Goal: Transaction & Acquisition: Purchase product/service

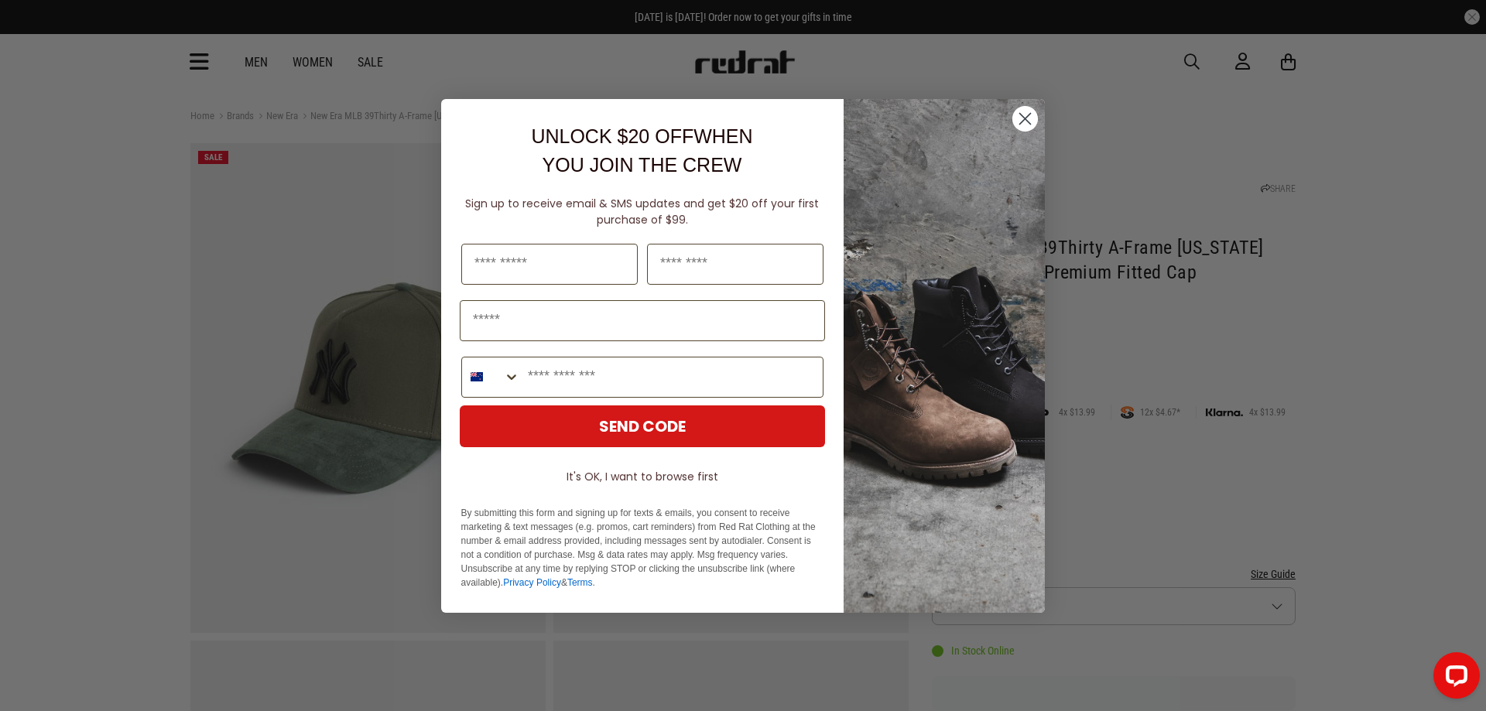
click at [1033, 116] on circle "Close dialog" at bounding box center [1025, 118] width 26 height 26
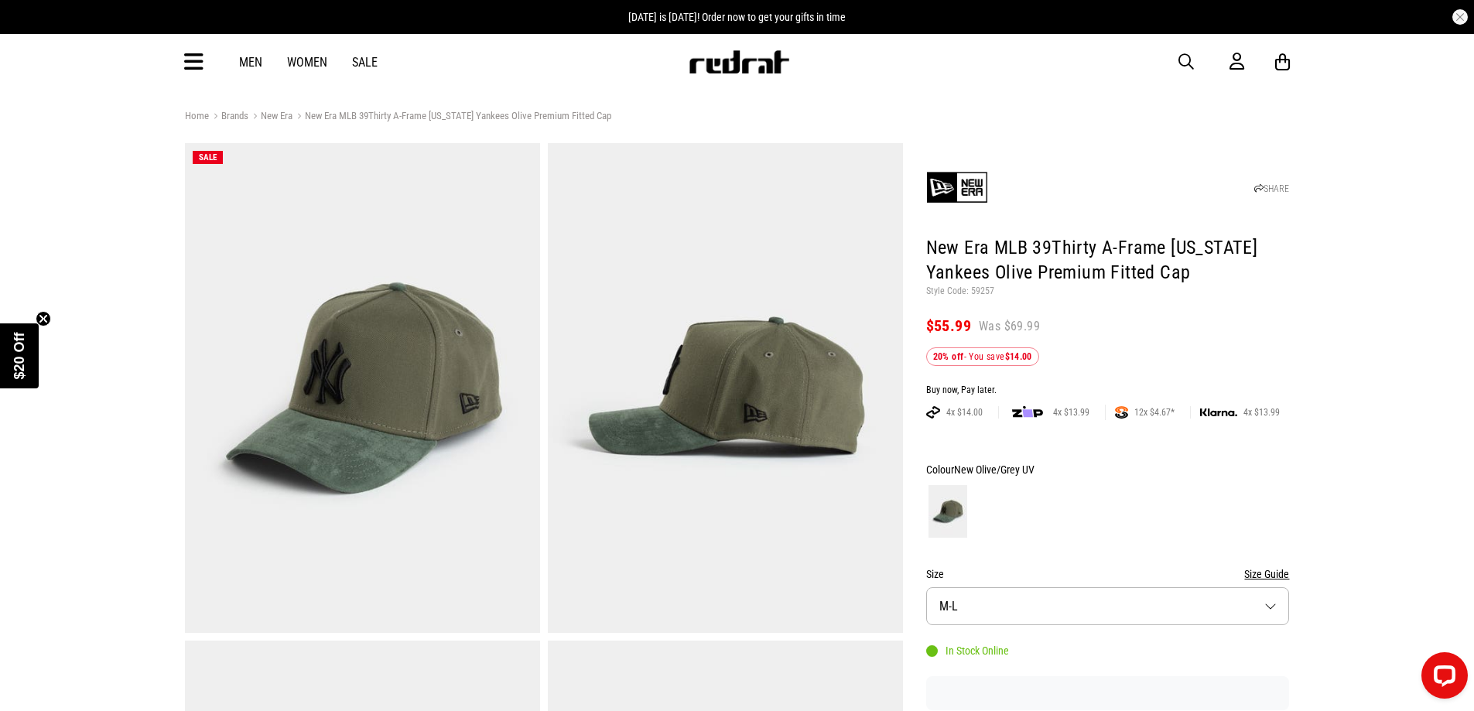
click at [243, 60] on link "Men" at bounding box center [250, 62] width 23 height 15
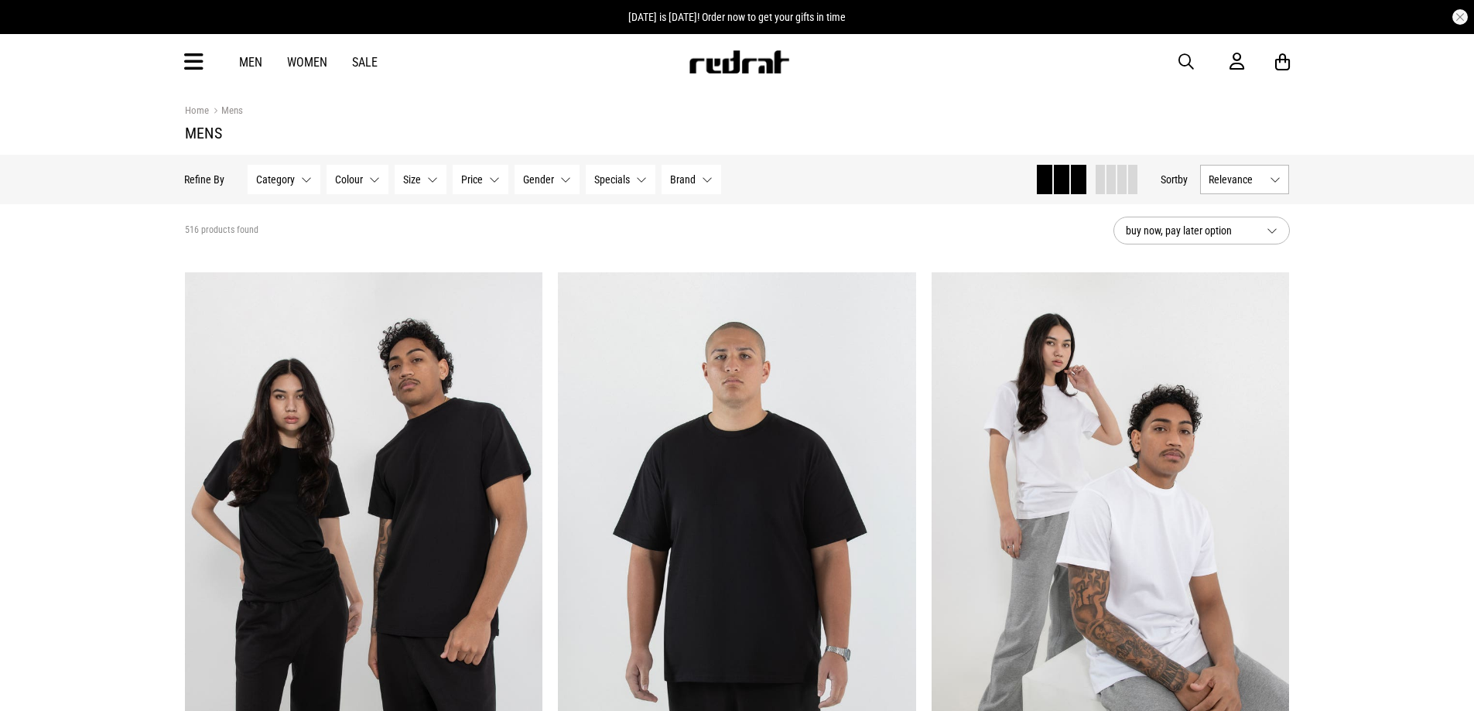
click at [288, 176] on span "Category" at bounding box center [276, 179] width 39 height 12
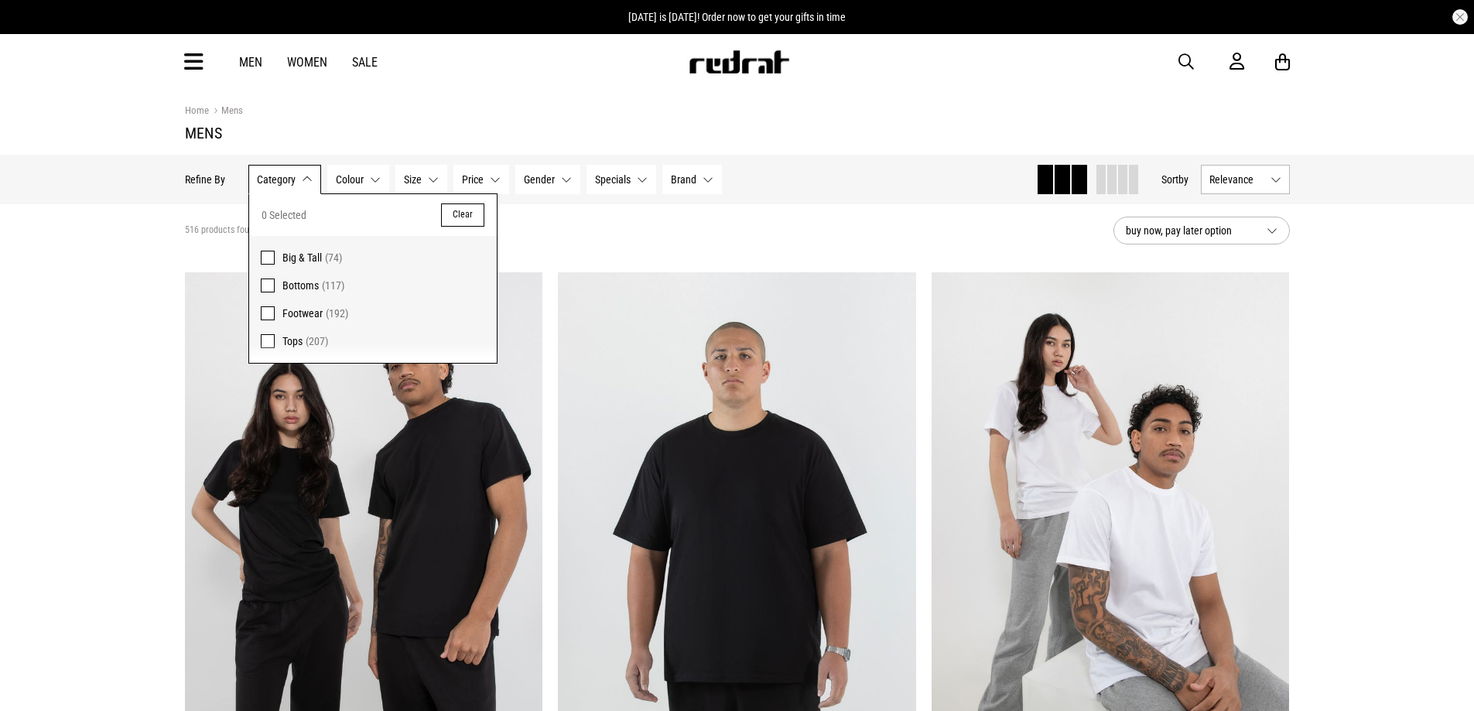
click at [411, 111] on div "Home Mens" at bounding box center [737, 110] width 1105 height 17
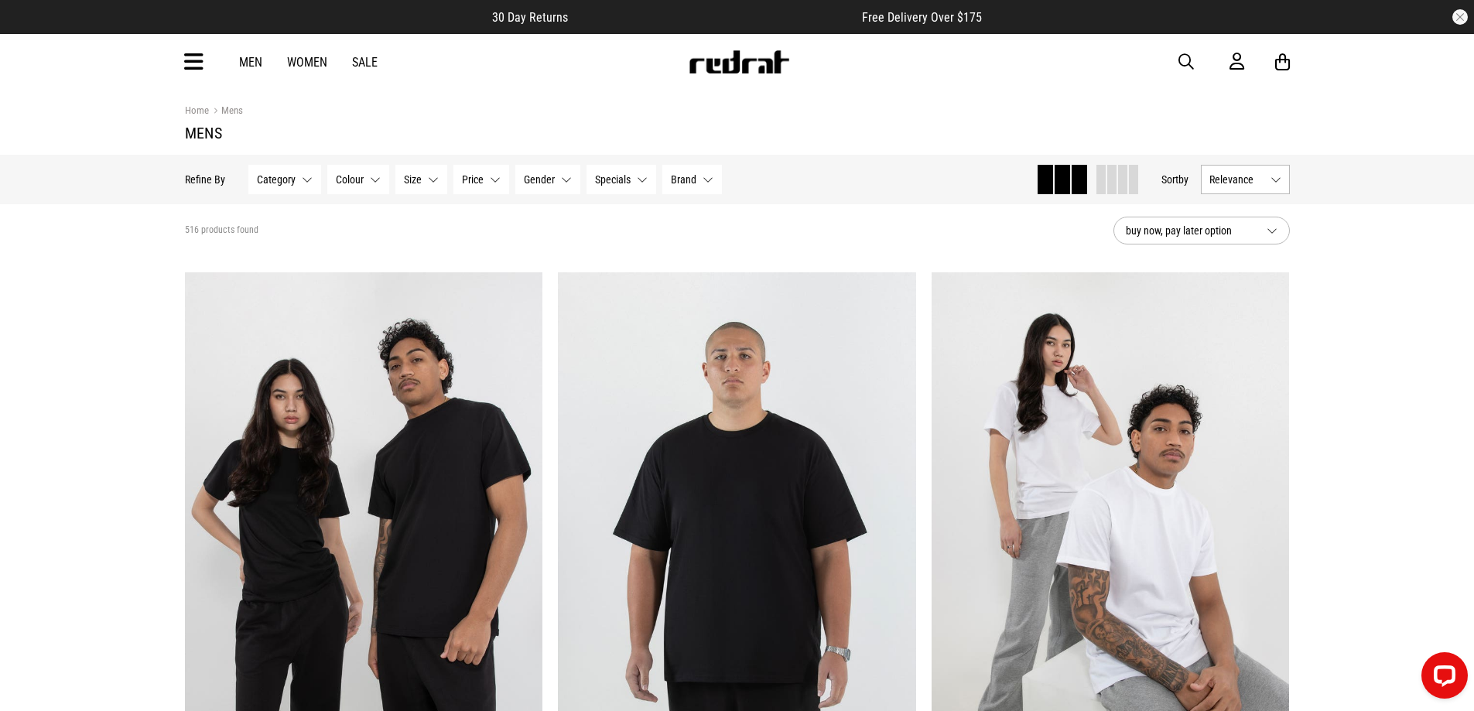
click at [193, 57] on icon at bounding box center [193, 63] width 19 height 26
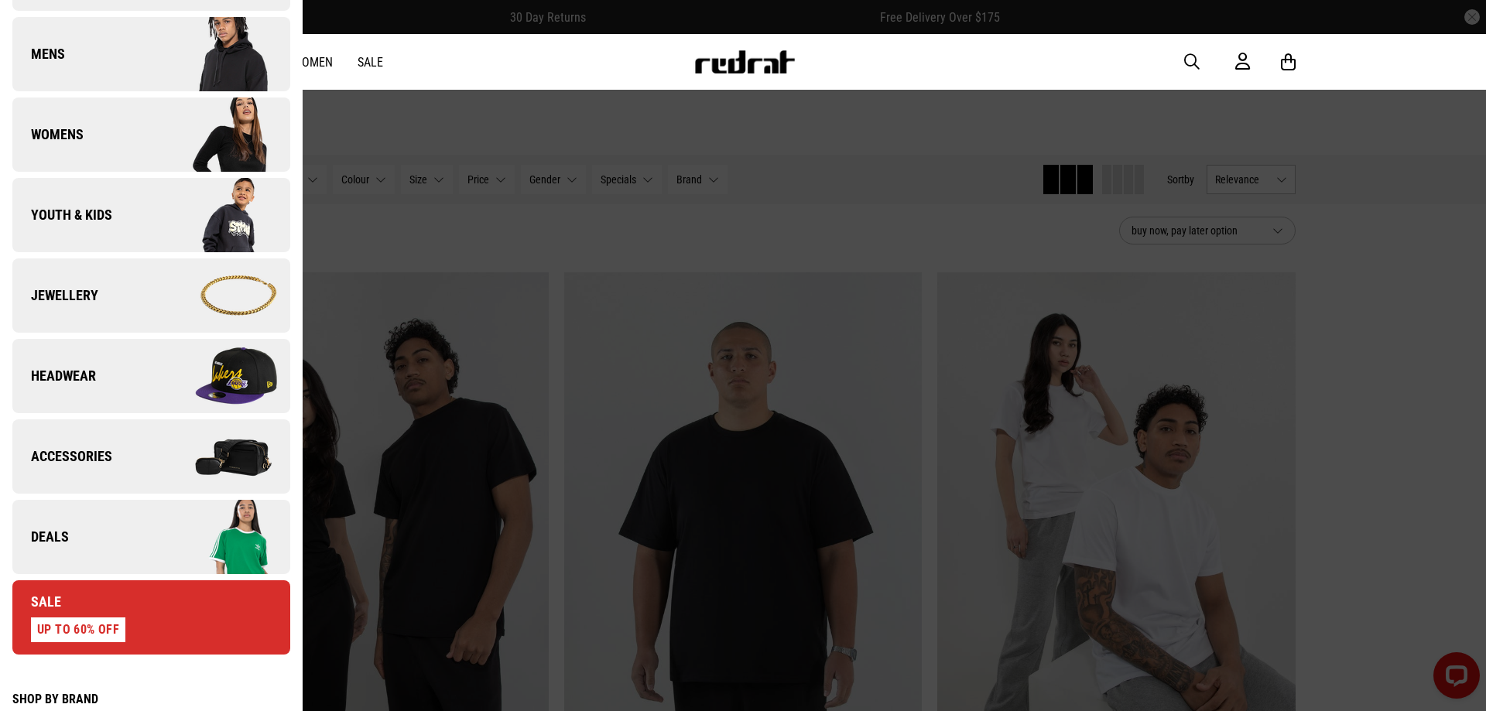
scroll to position [387, 0]
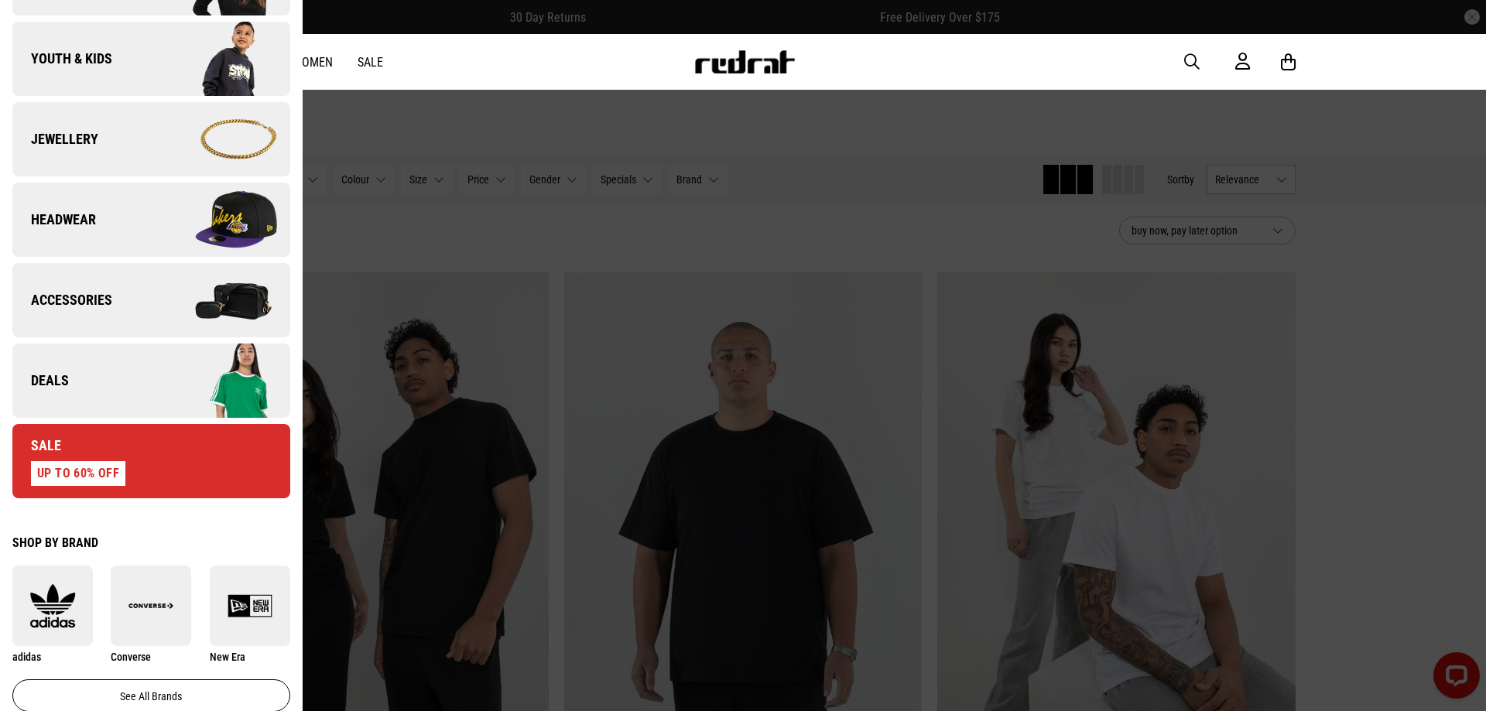
click at [96, 221] on link "Headwear" at bounding box center [151, 220] width 278 height 74
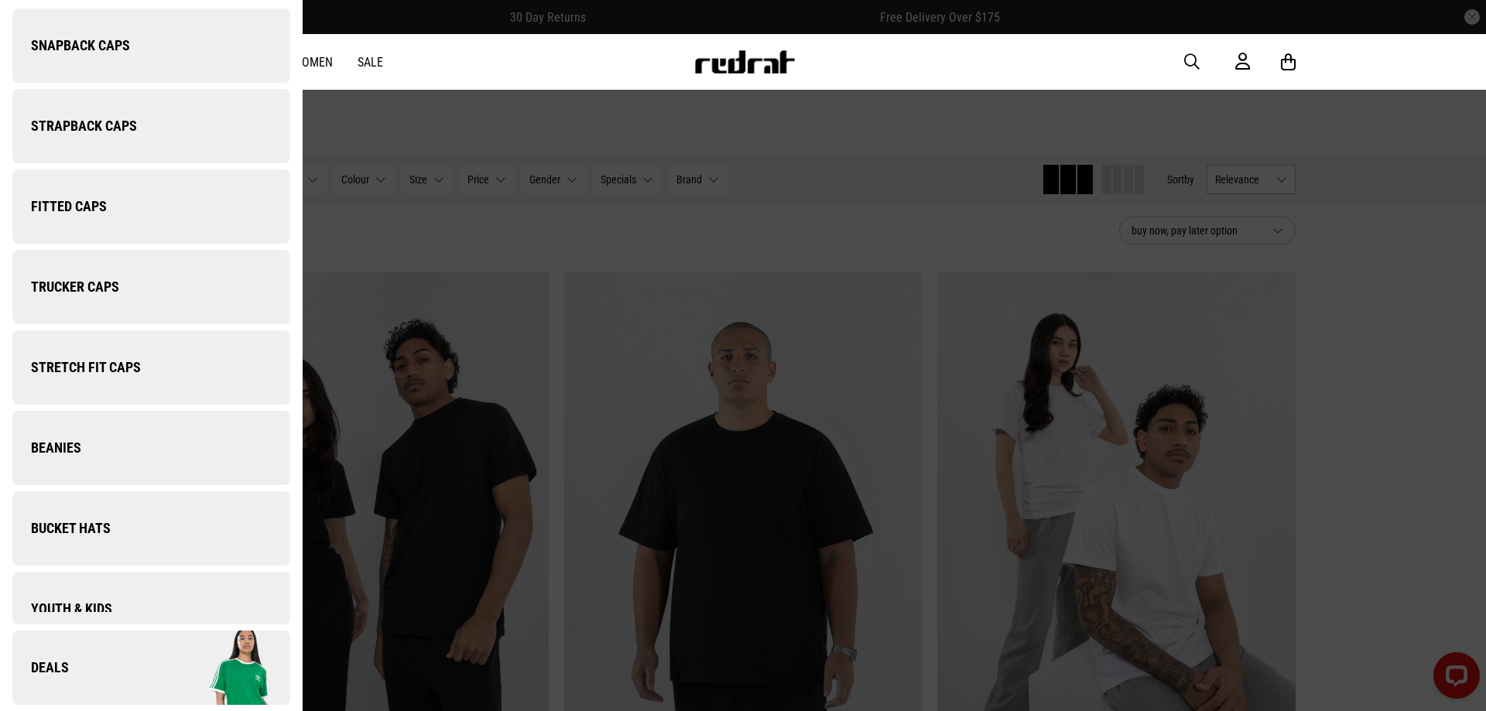
scroll to position [0, 0]
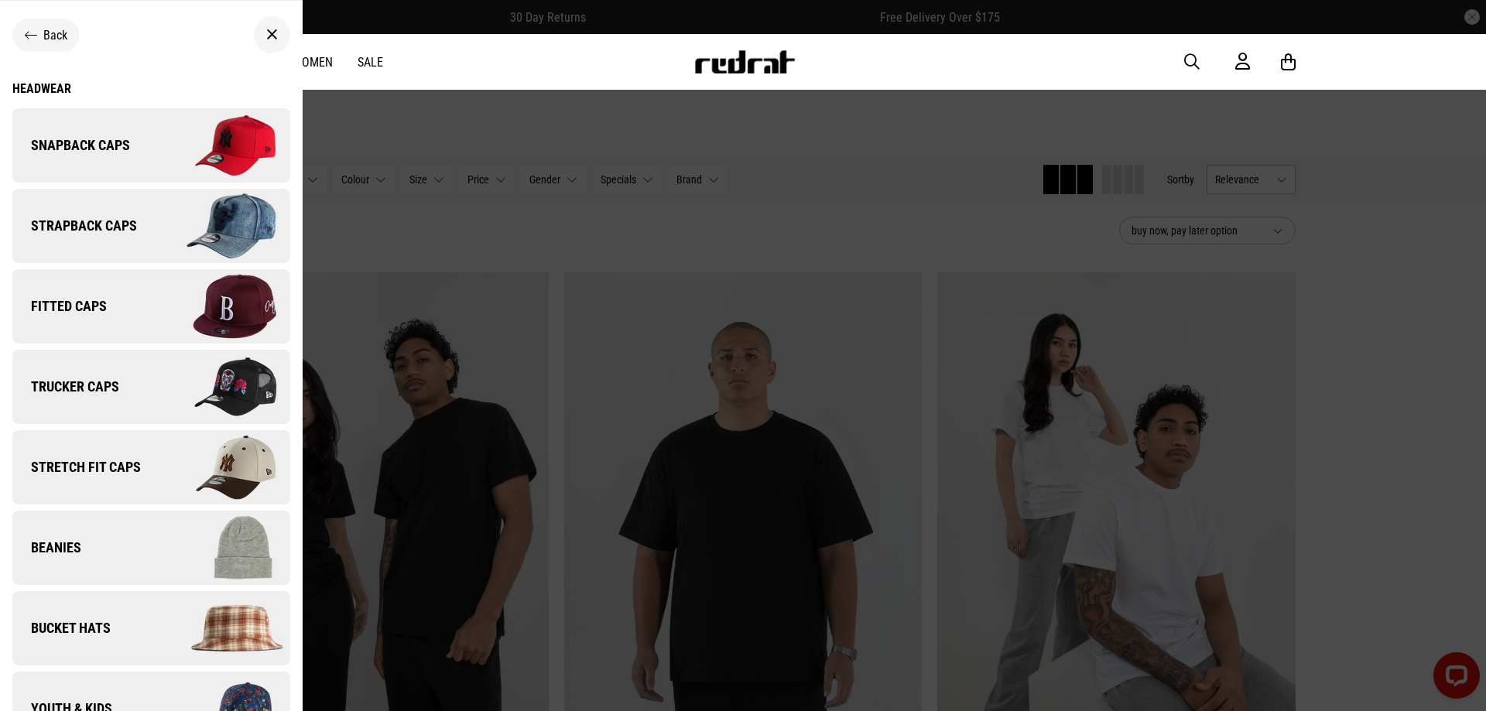
click at [121, 467] on span "Stretch Fit Caps" at bounding box center [76, 467] width 128 height 19
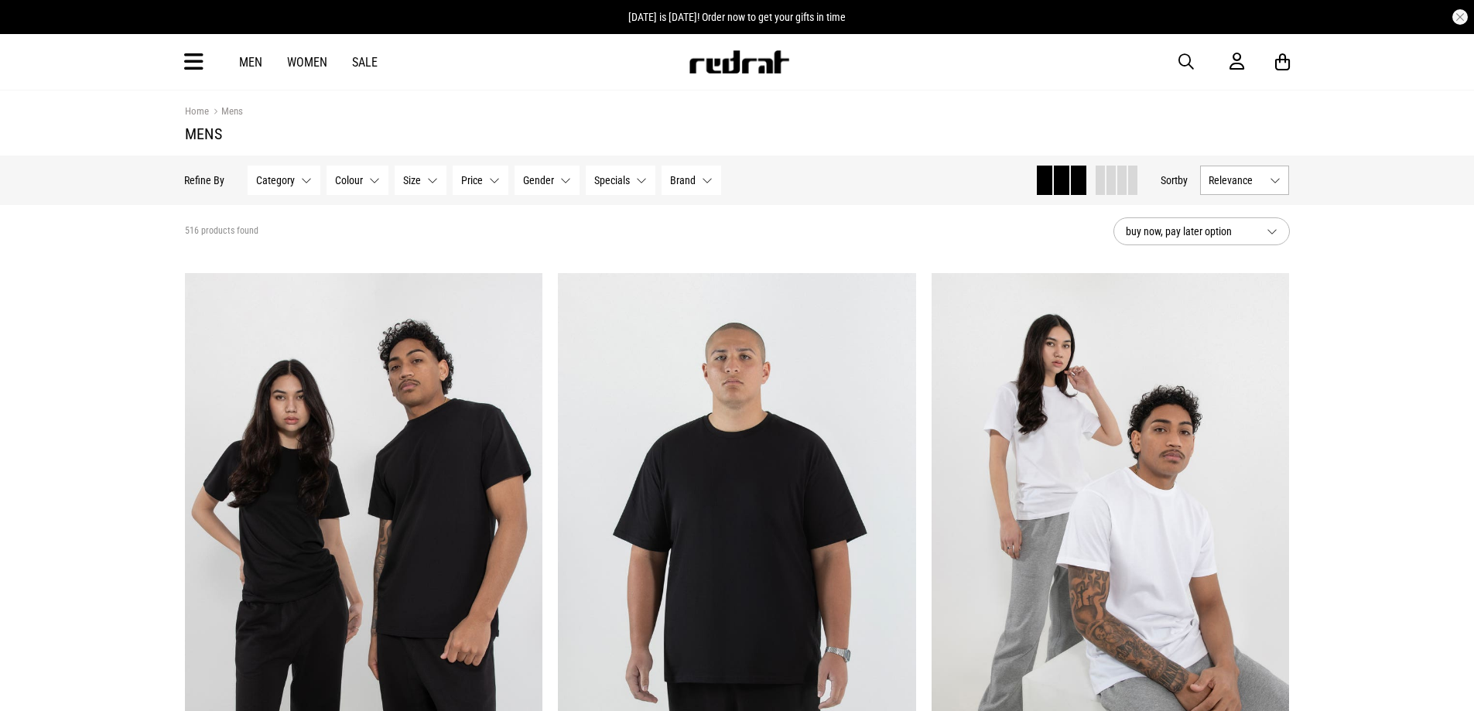
scroll to position [1, 0]
click at [246, 56] on link "Men" at bounding box center [250, 62] width 23 height 15
click at [279, 189] on button "Category None selected" at bounding box center [284, 179] width 73 height 29
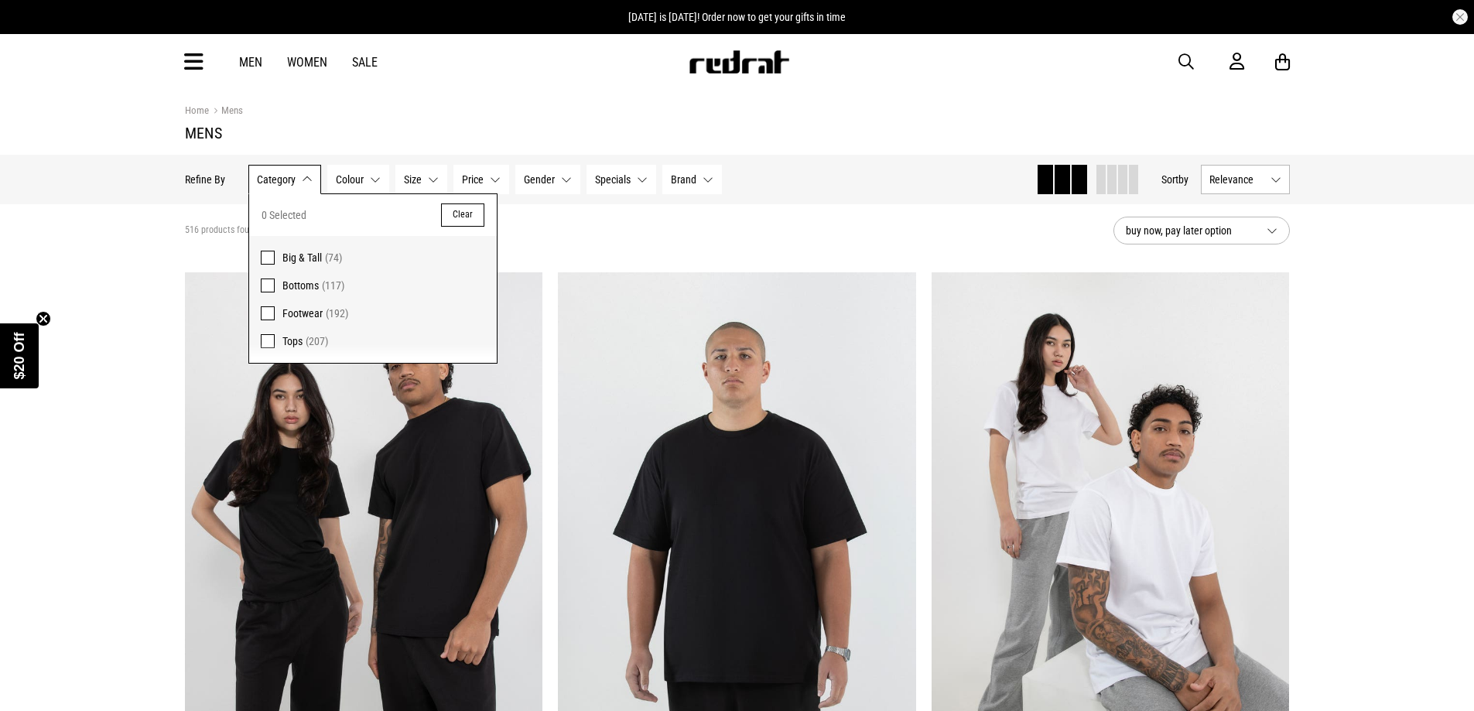
click at [190, 207] on section "516 products found buy now, pay later option" at bounding box center [738, 230] width 1130 height 53
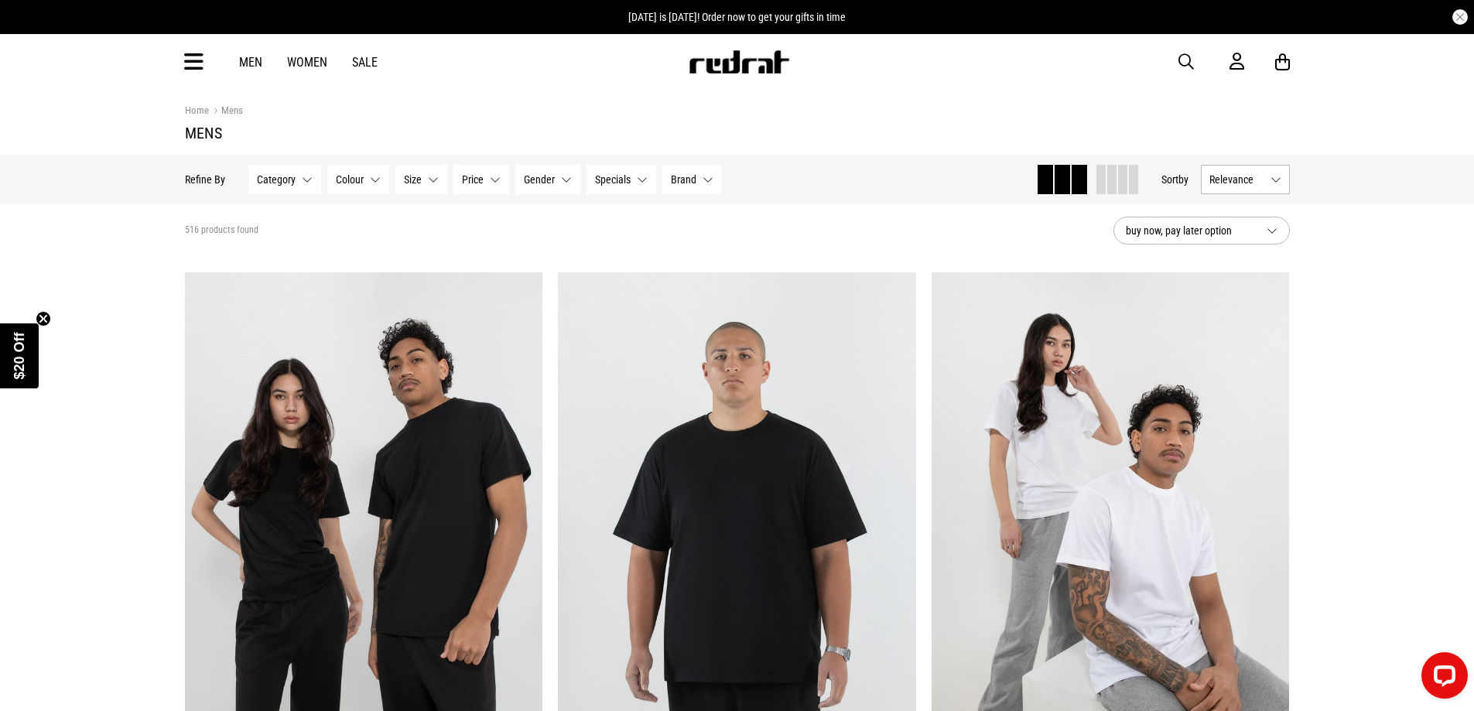
click at [251, 56] on link "Men" at bounding box center [250, 62] width 23 height 15
click at [298, 179] on button "Category None selected" at bounding box center [284, 179] width 73 height 29
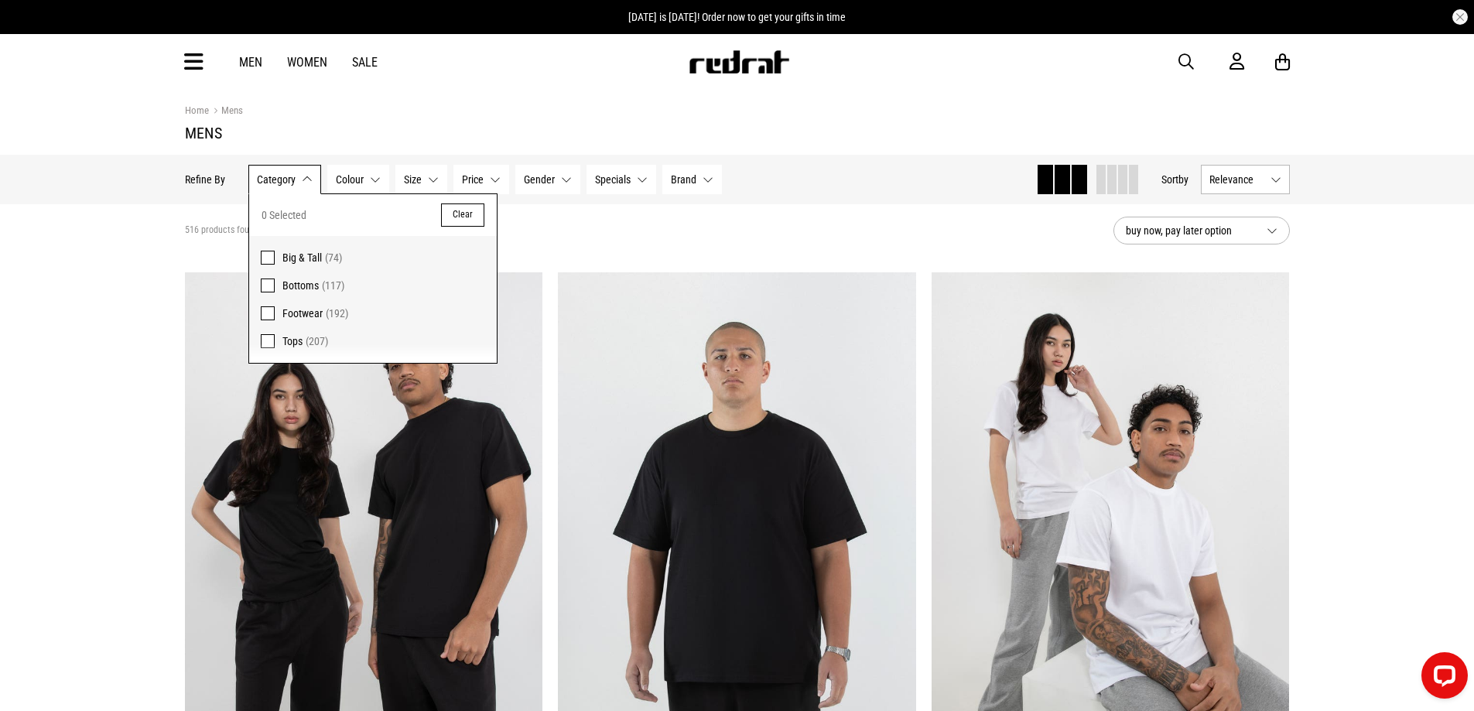
click at [450, 137] on h1 "Mens" at bounding box center [737, 133] width 1105 height 19
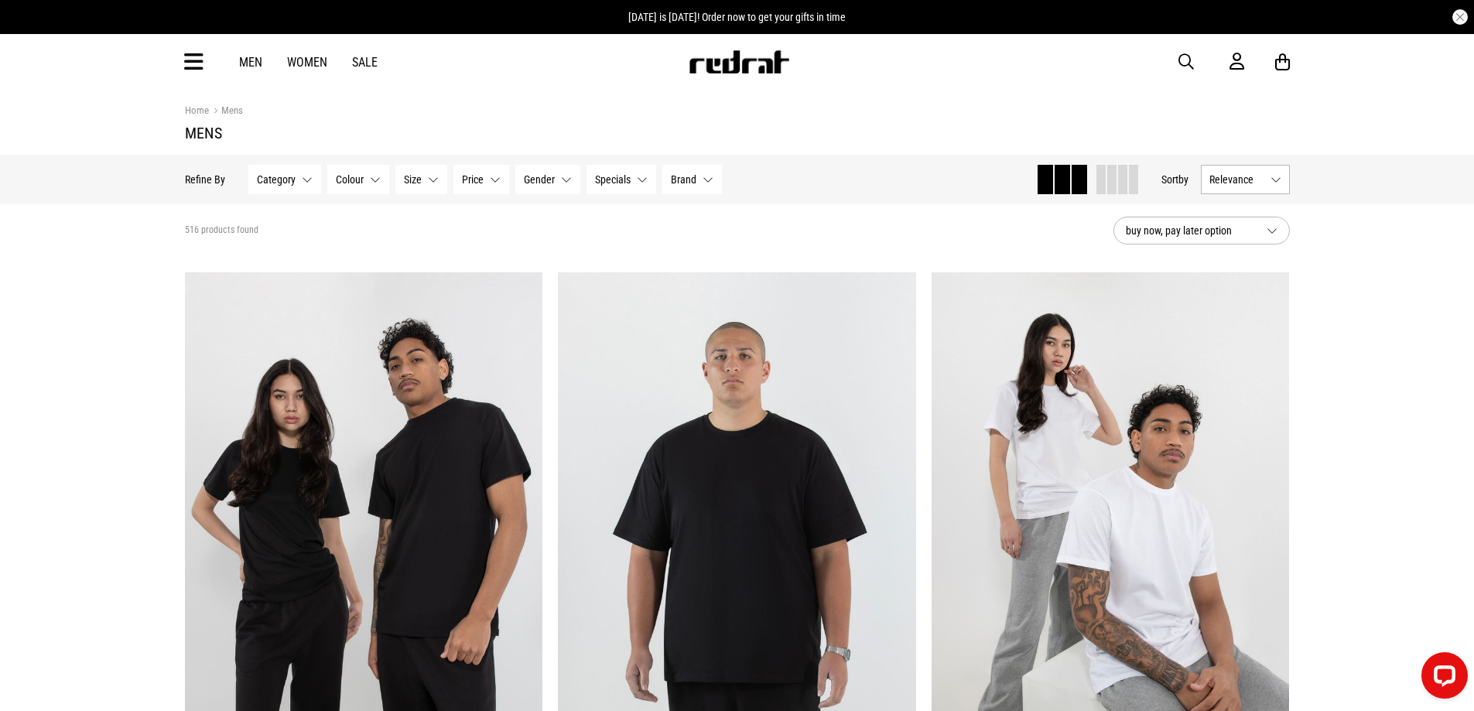
click at [282, 180] on span "Category" at bounding box center [276, 179] width 39 height 12
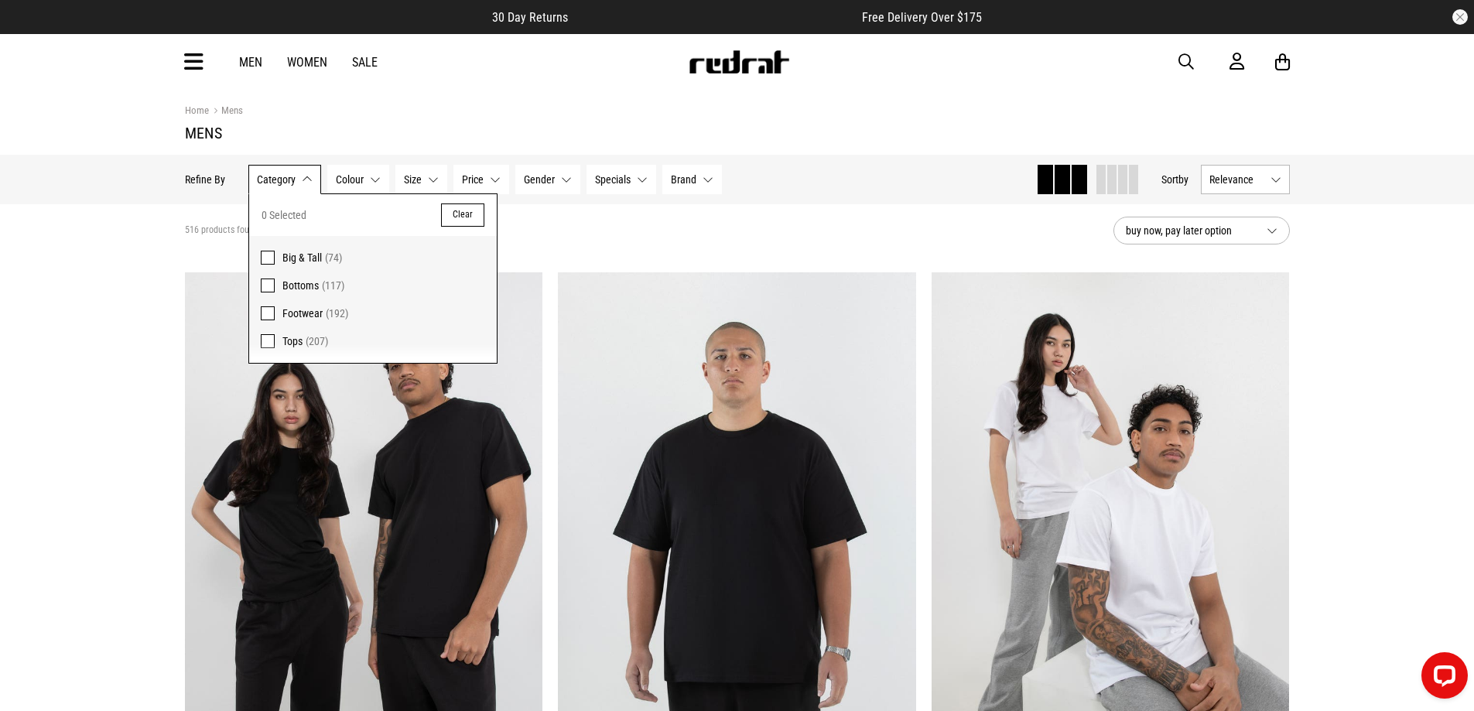
click at [251, 63] on link "Men" at bounding box center [250, 62] width 23 height 15
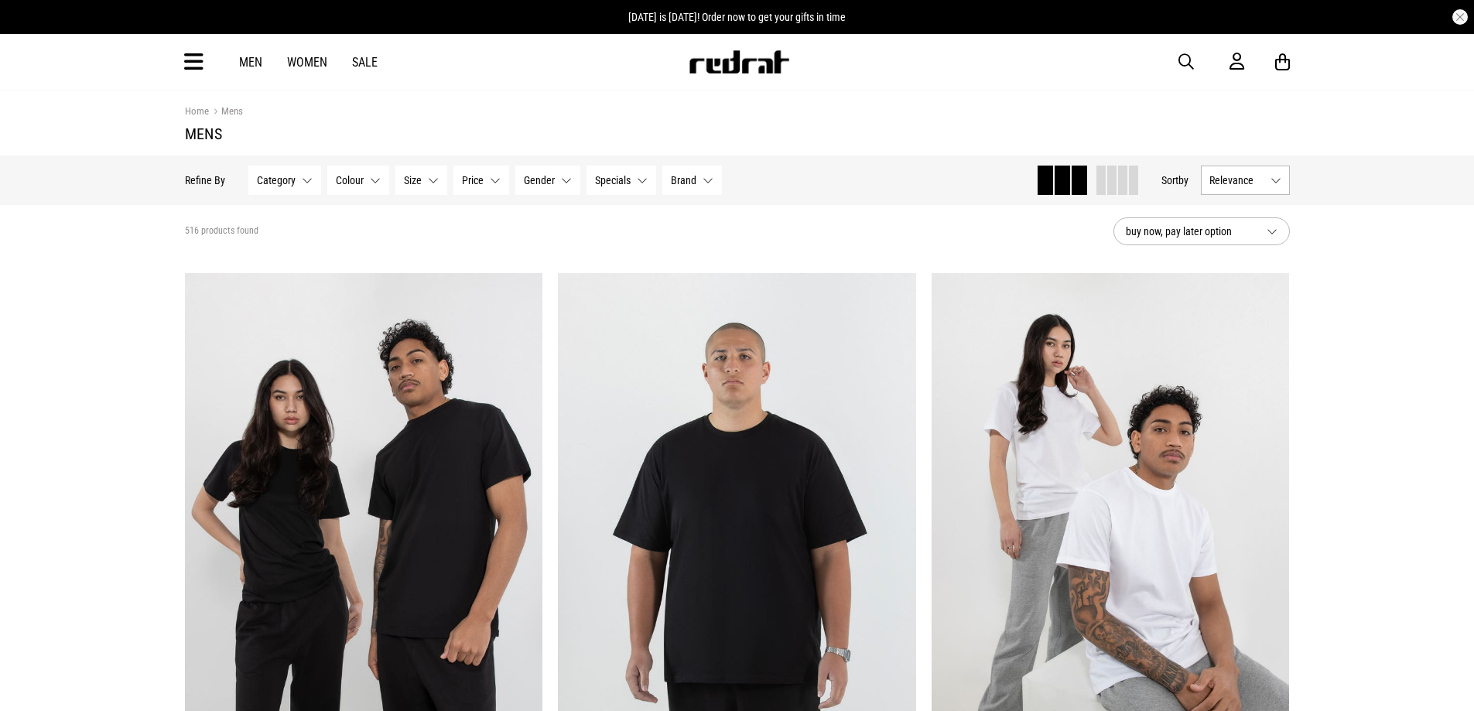
click at [622, 180] on span "Specials" at bounding box center [613, 180] width 36 height 12
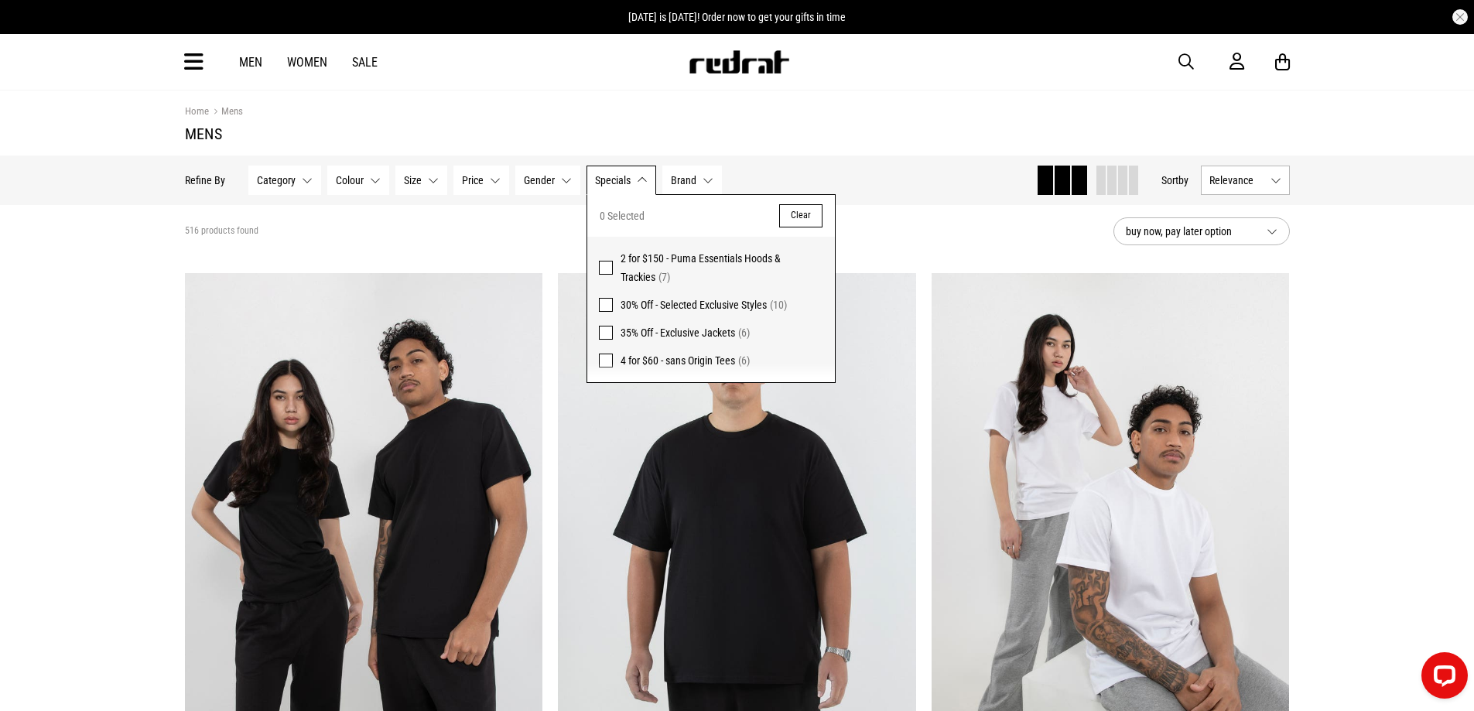
click at [623, 178] on span "Specials" at bounding box center [613, 180] width 36 height 12
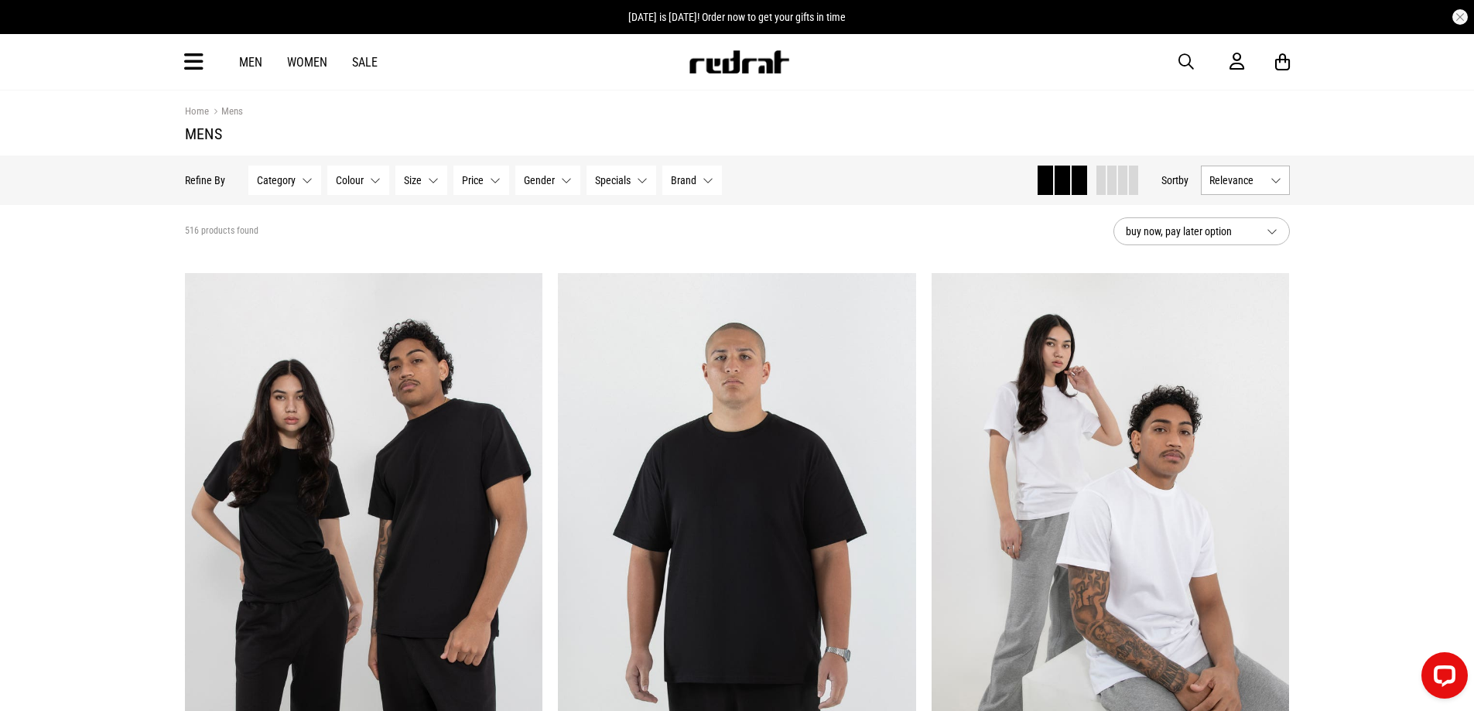
click at [196, 63] on icon at bounding box center [193, 63] width 19 height 26
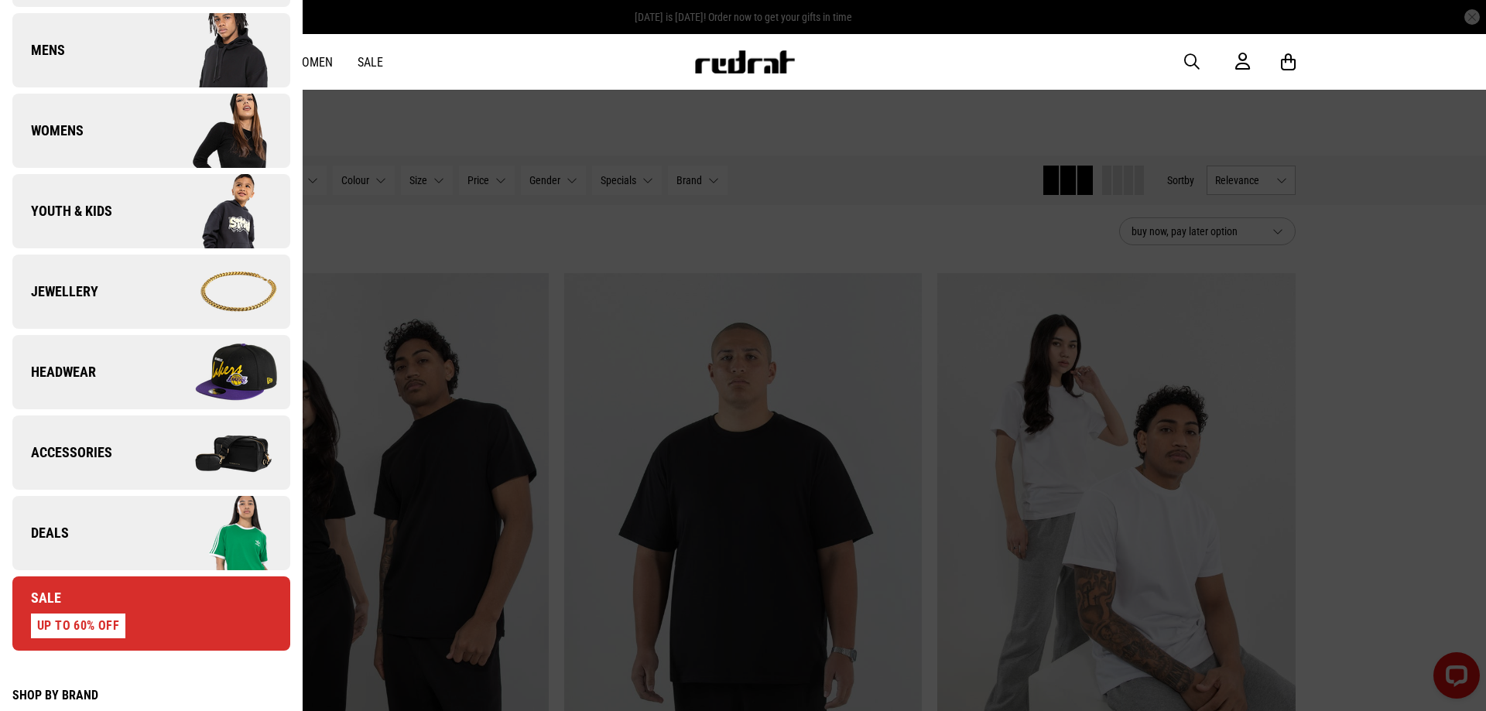
scroll to position [310, 0]
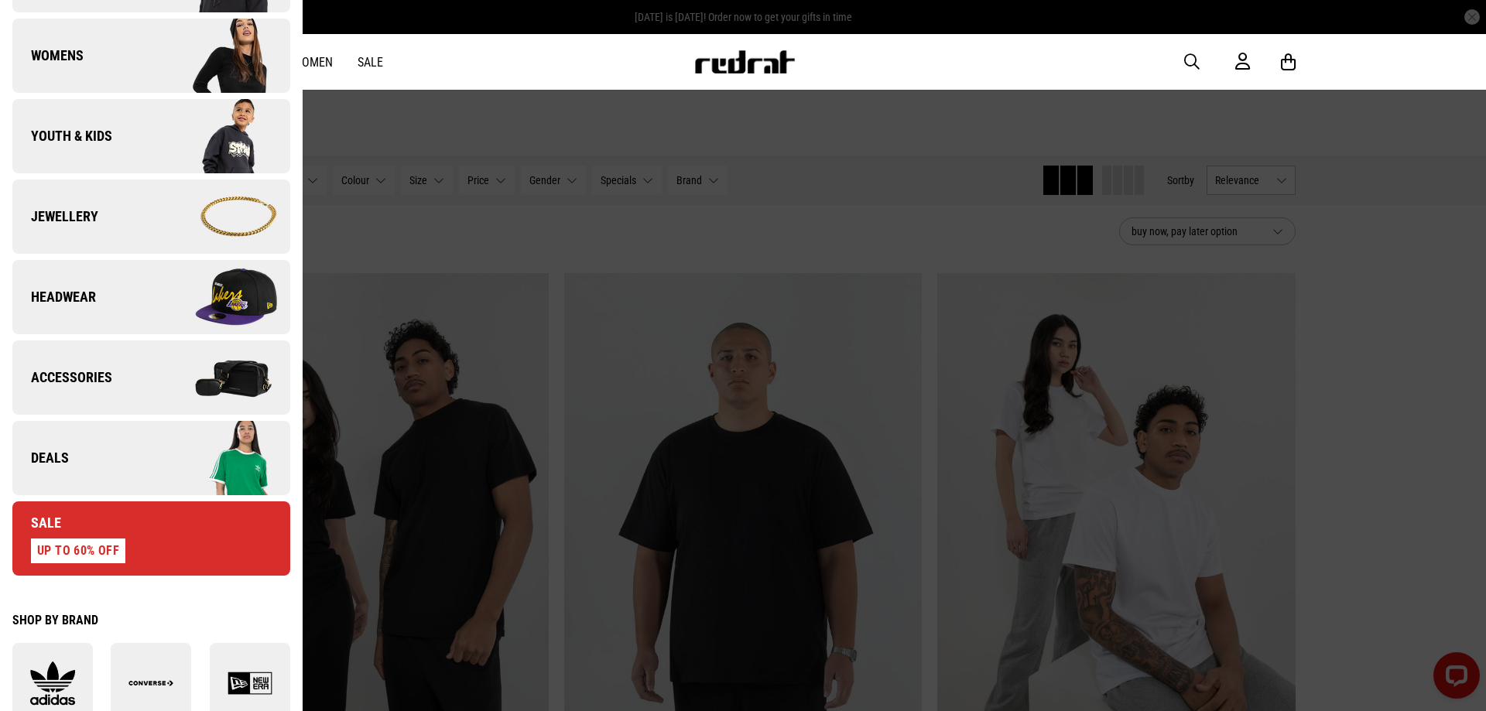
click at [101, 287] on link "Headwear" at bounding box center [151, 297] width 278 height 74
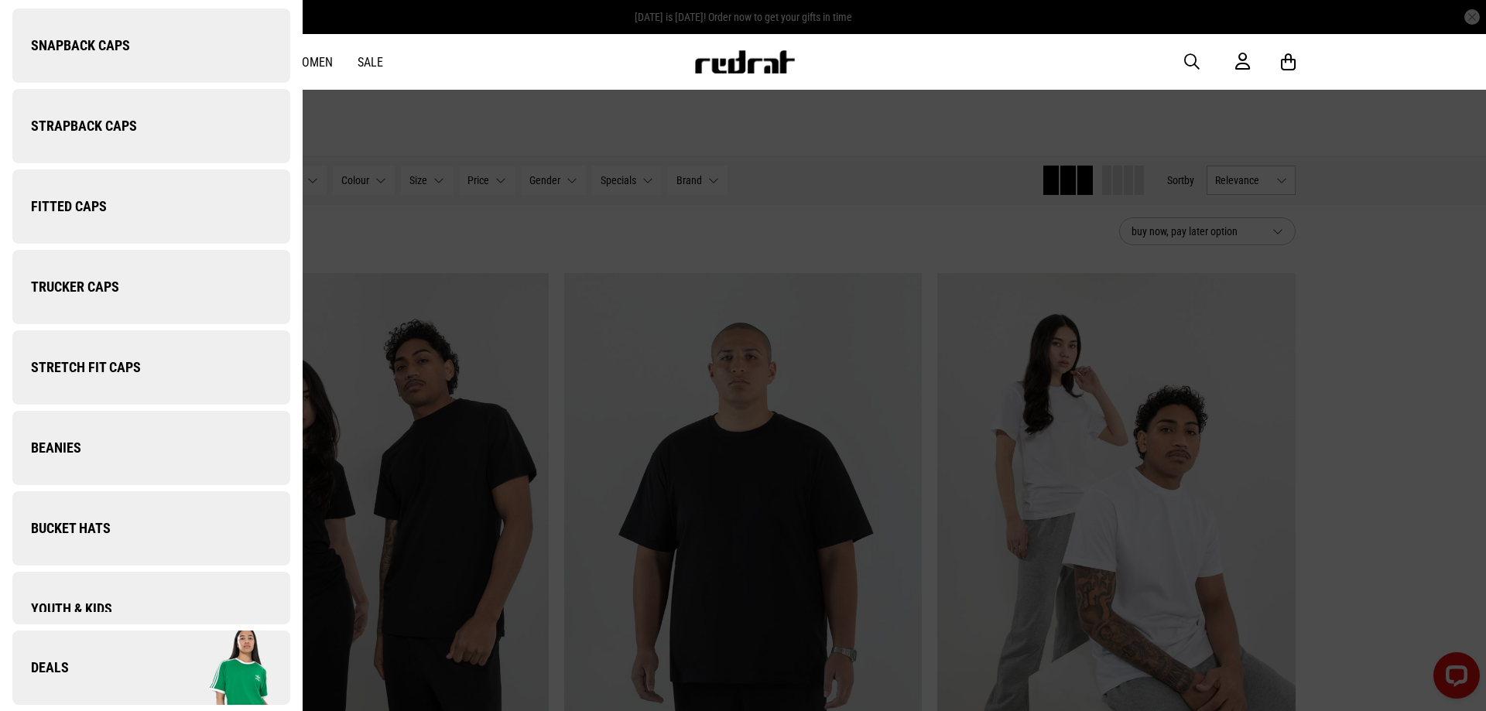
scroll to position [0, 0]
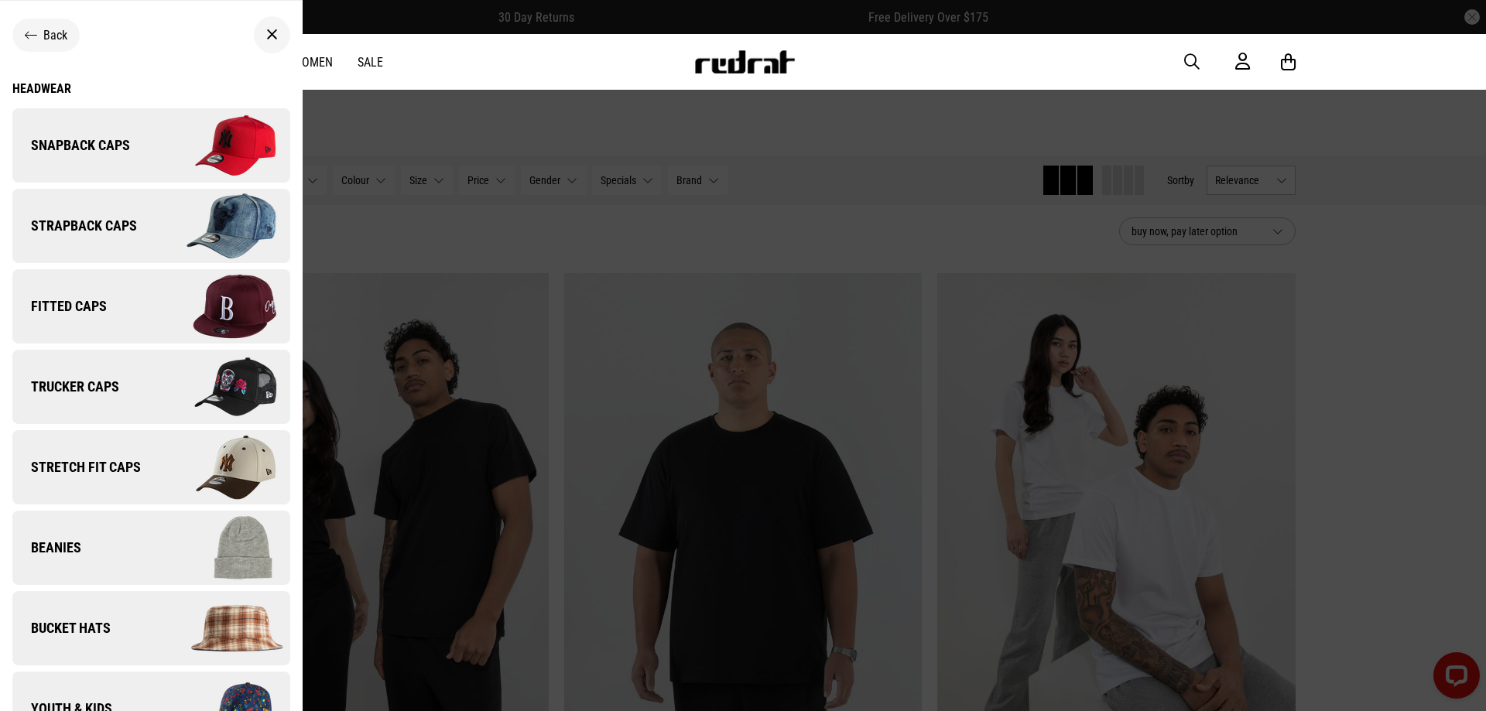
click at [139, 145] on link "Snapback Caps" at bounding box center [151, 145] width 278 height 74
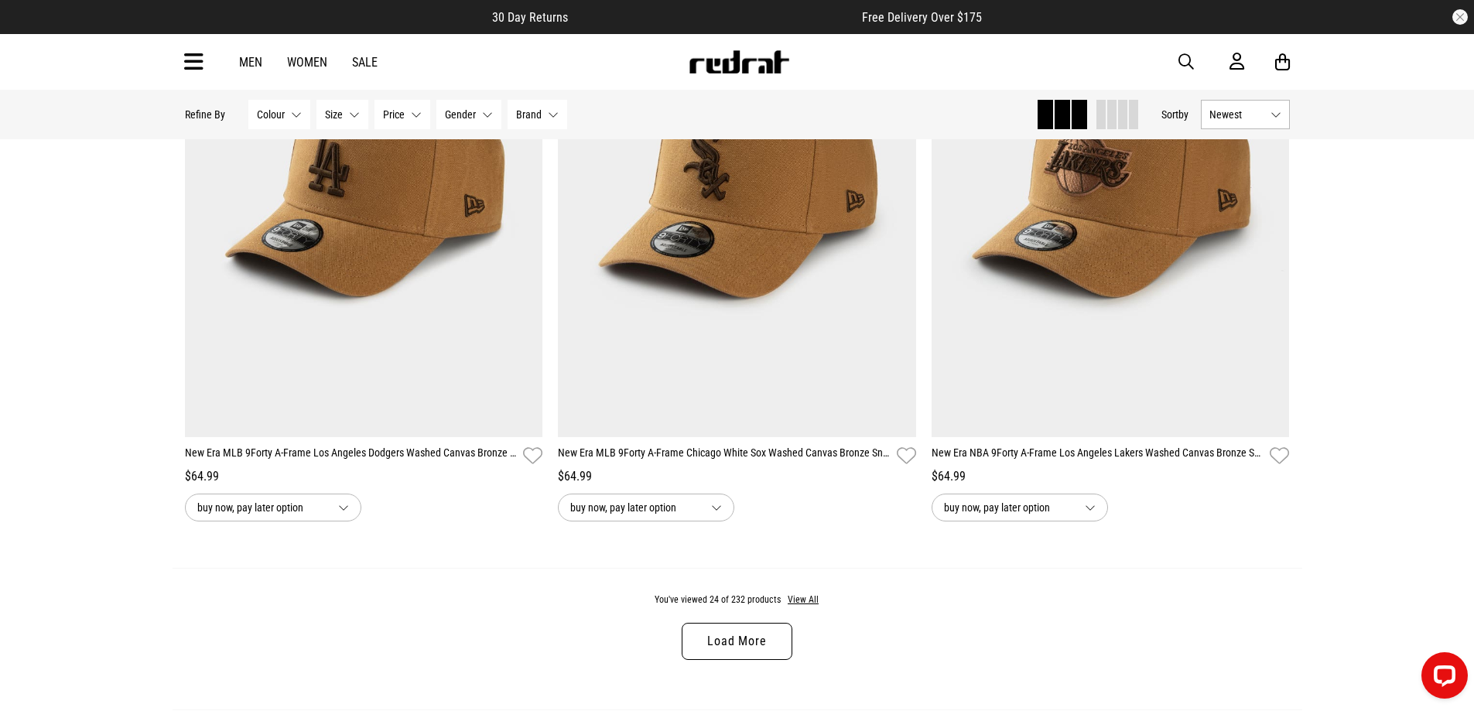
scroll to position [4952, 0]
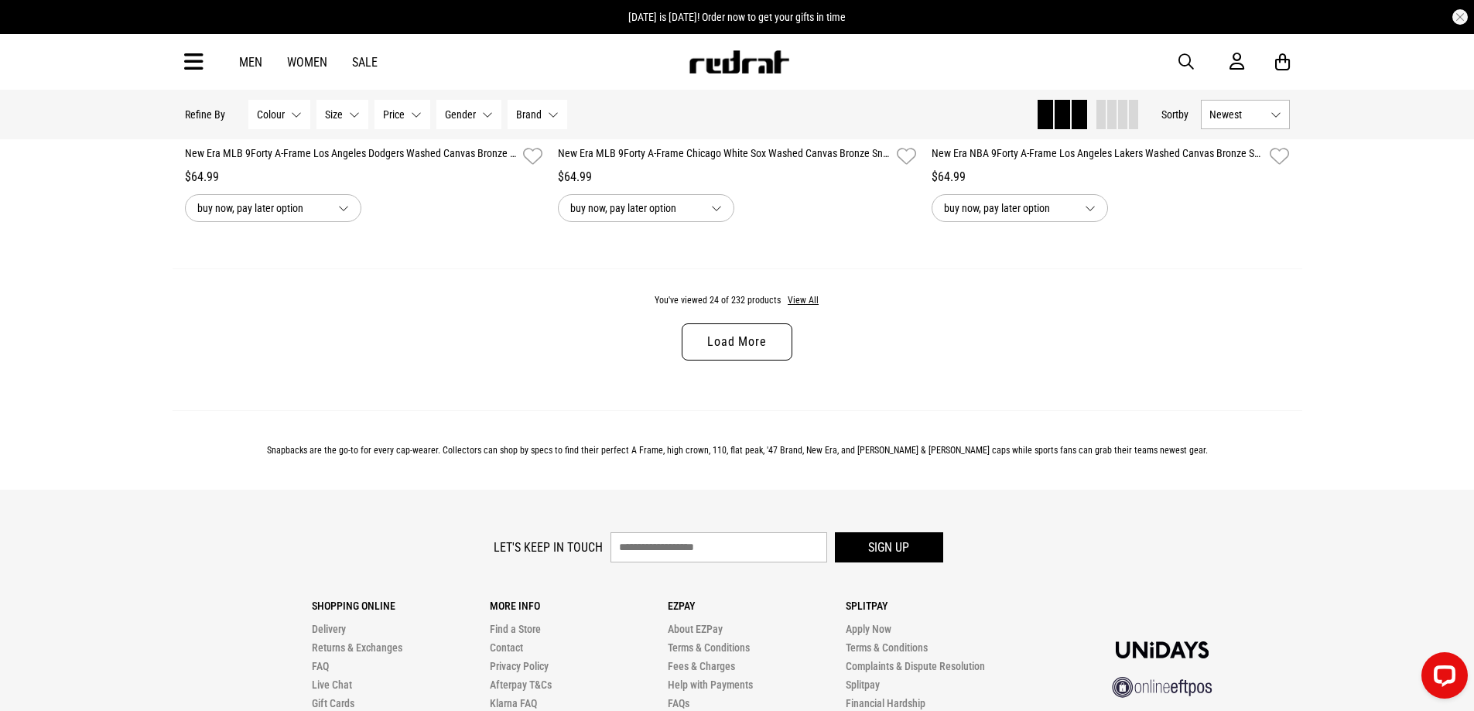
click at [751, 344] on link "Load More" at bounding box center [737, 341] width 110 height 37
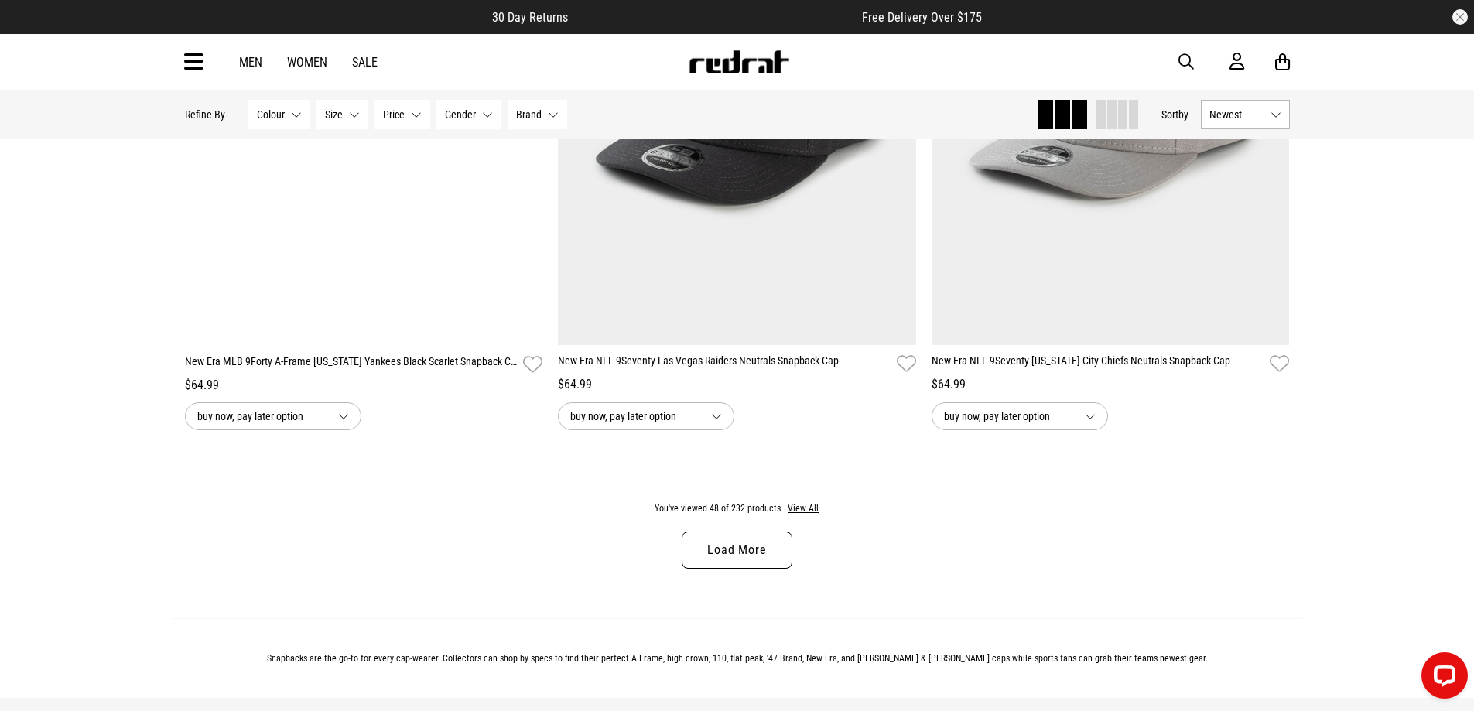
scroll to position [9672, 0]
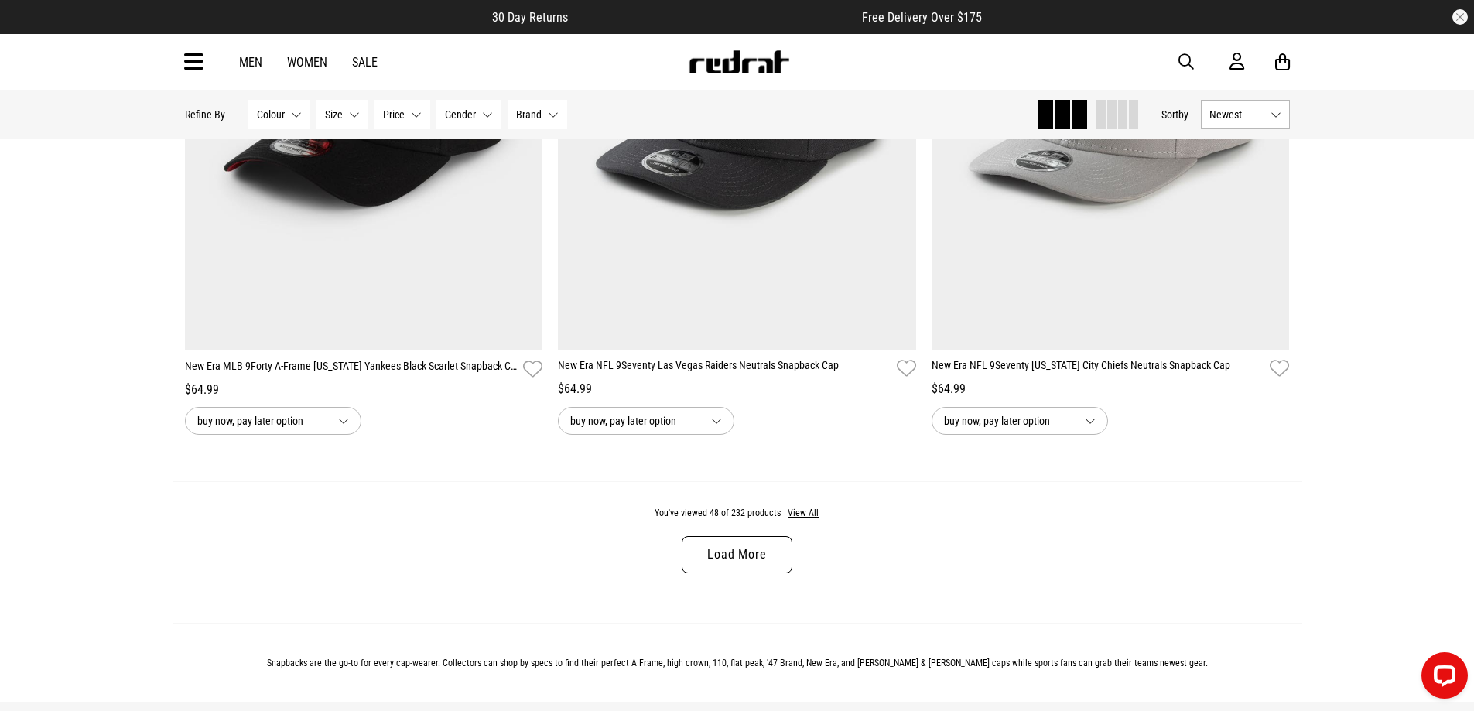
click at [716, 570] on link "Load More" at bounding box center [737, 554] width 110 height 37
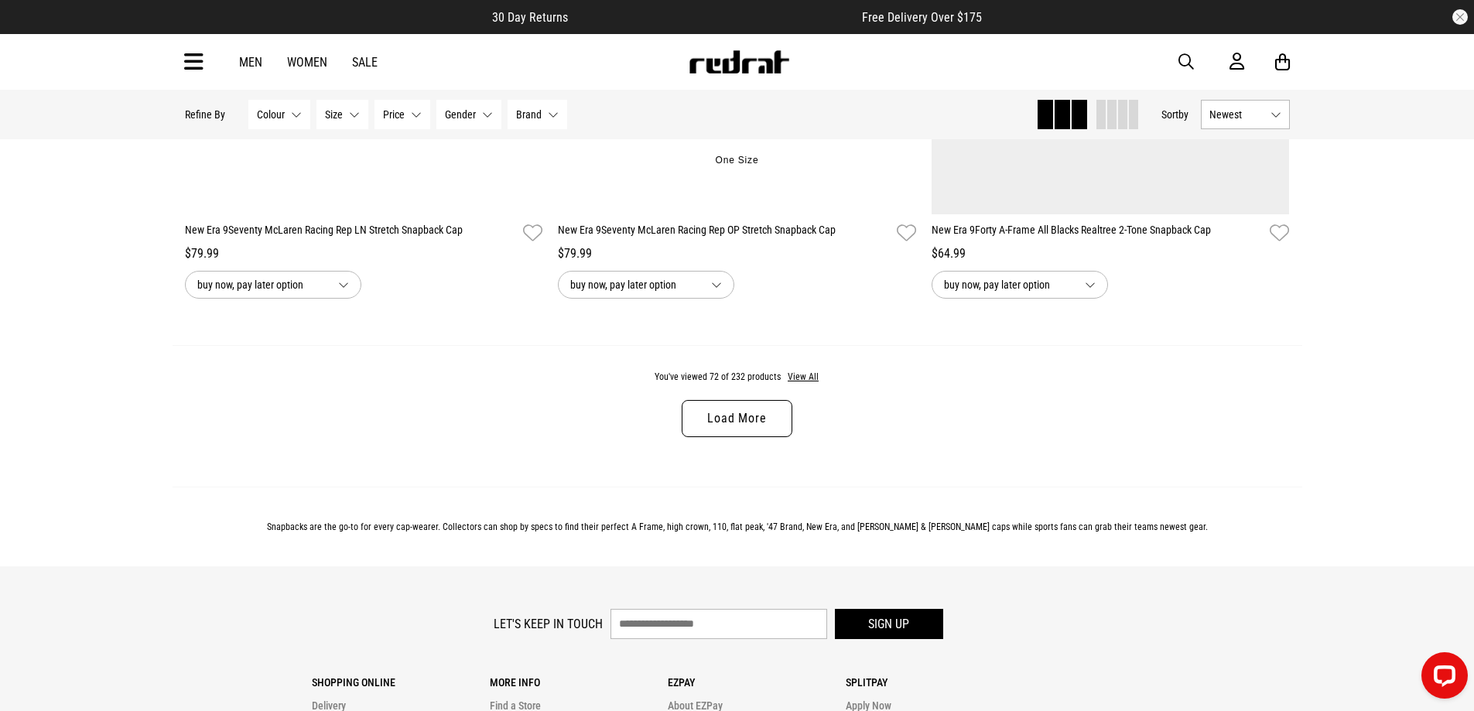
scroll to position [14656, 0]
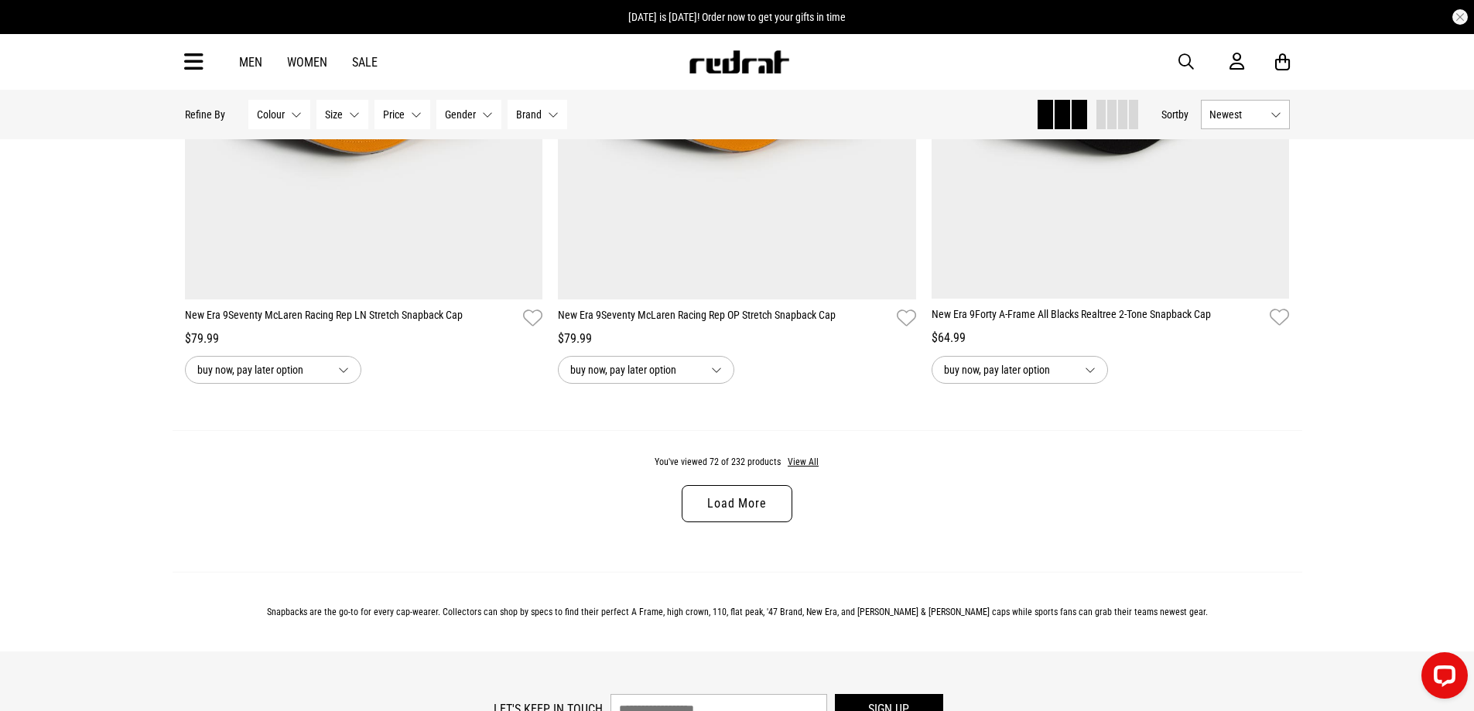
click at [751, 522] on link "Load More" at bounding box center [737, 503] width 110 height 37
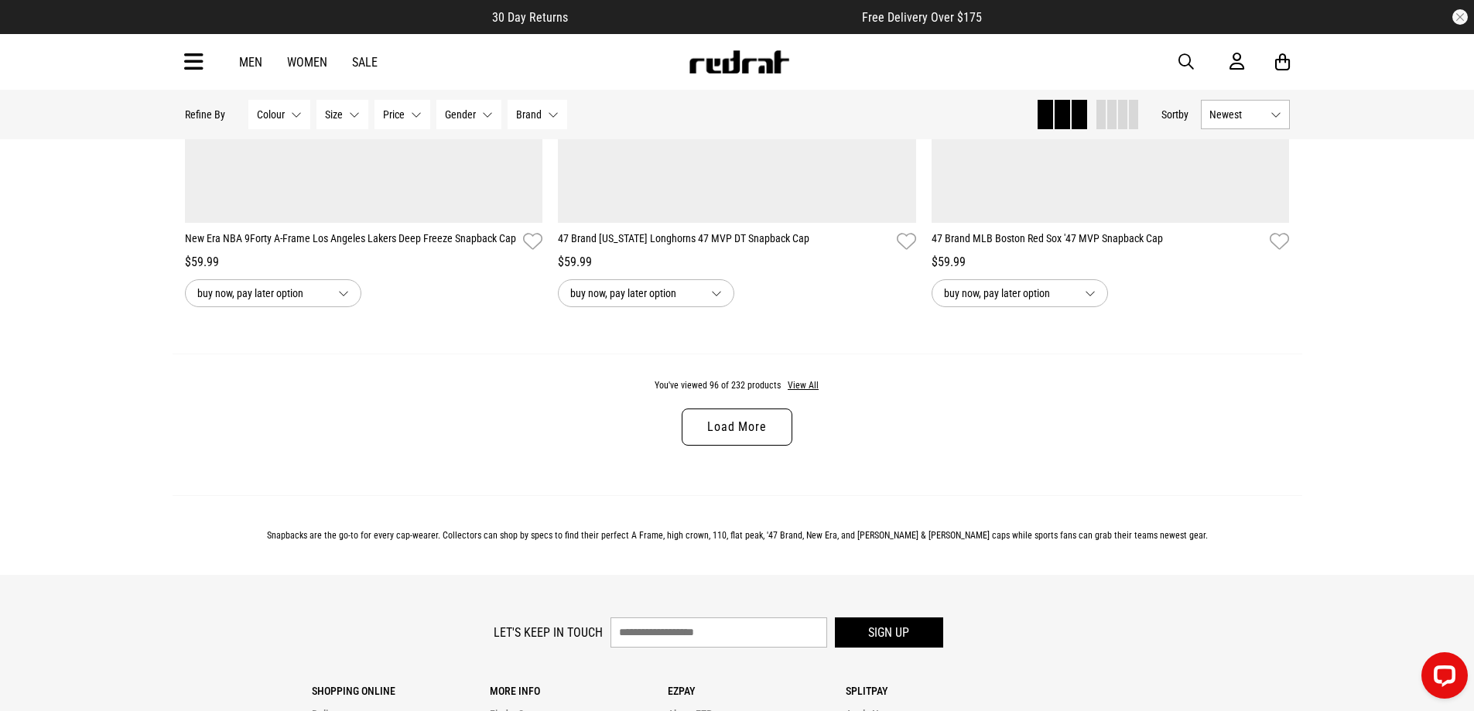
scroll to position [19840, 0]
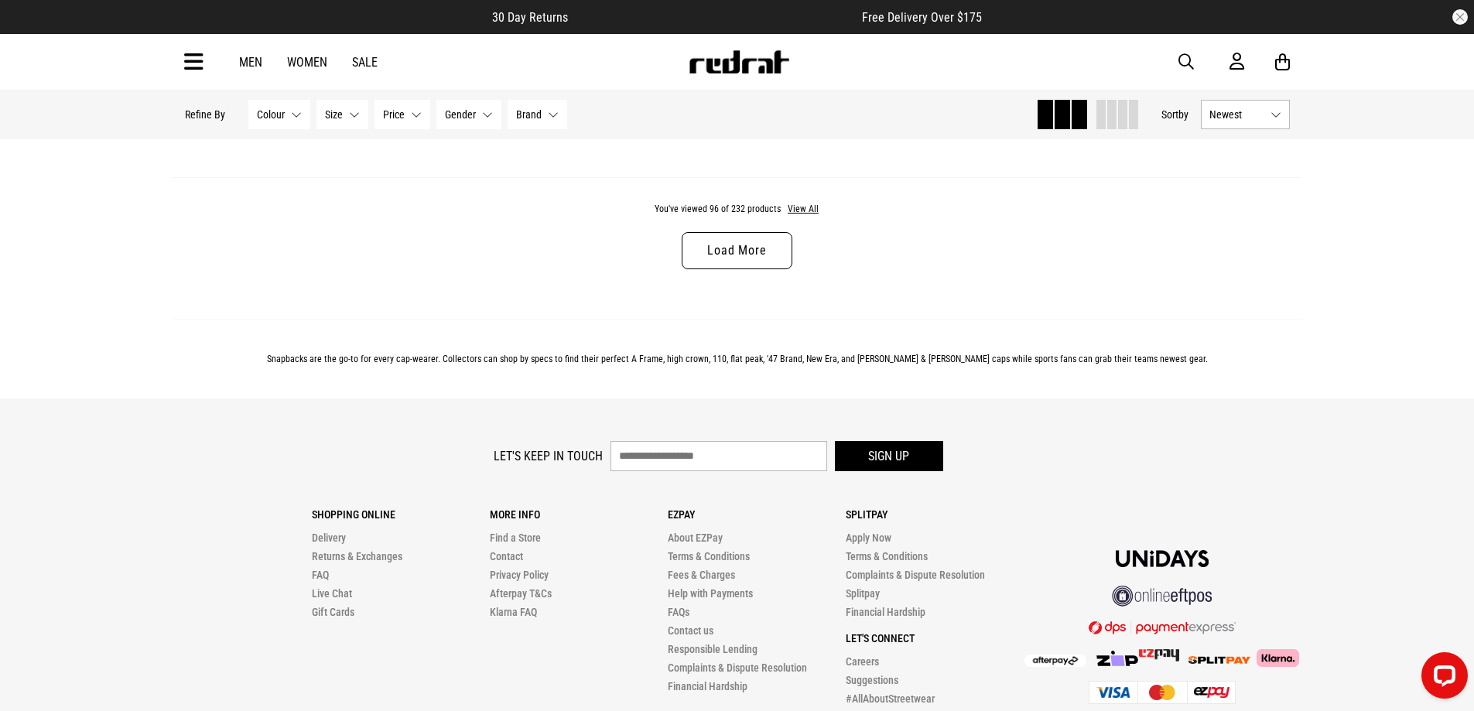
click at [723, 269] on link "Load More" at bounding box center [737, 250] width 110 height 37
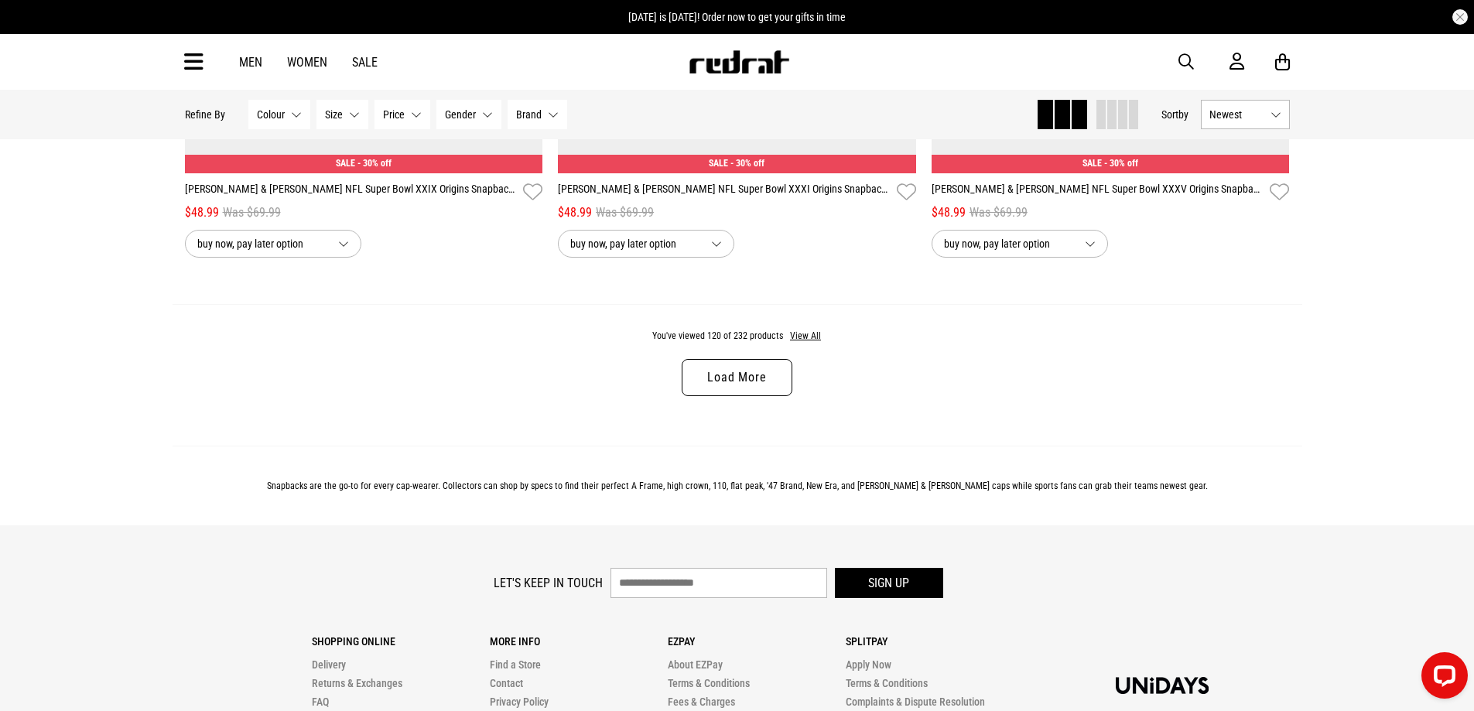
scroll to position [24792, 0]
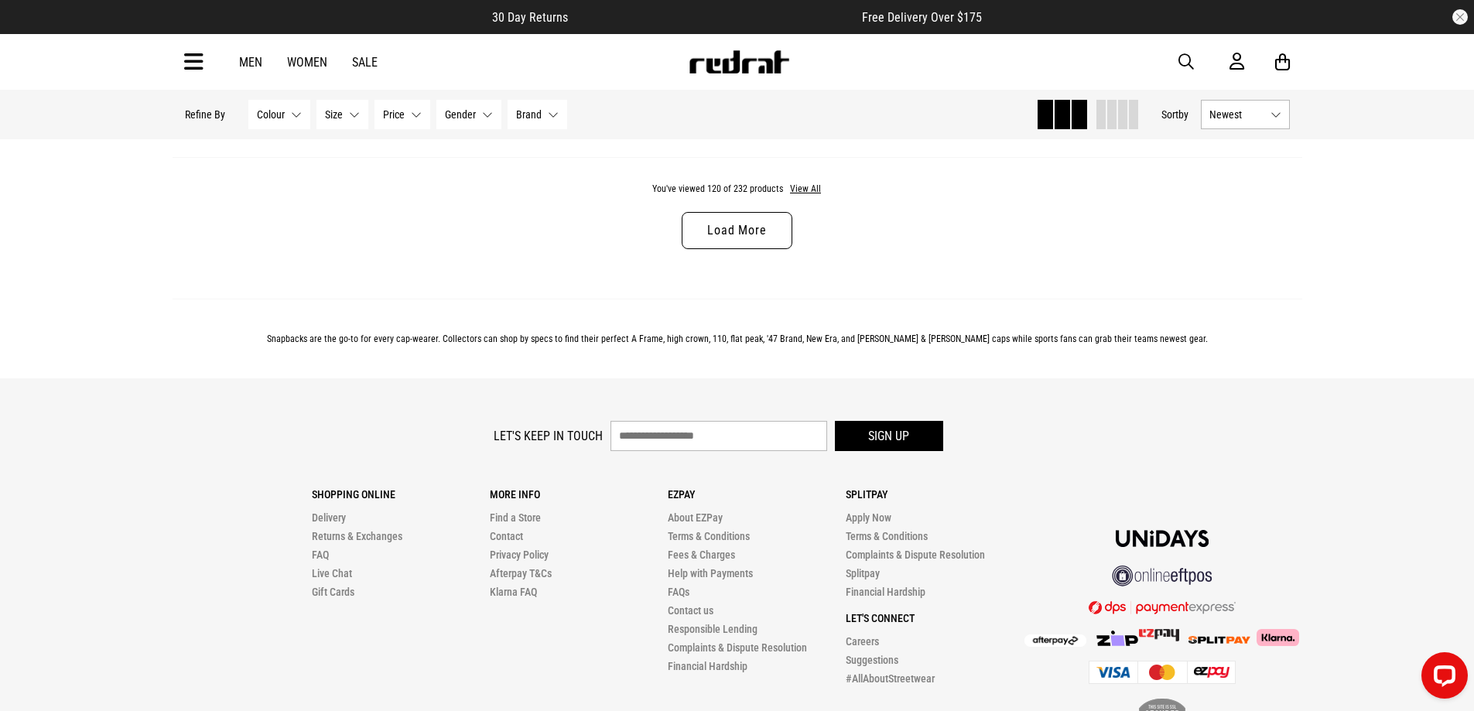
click at [744, 249] on link "Load More" at bounding box center [737, 230] width 110 height 37
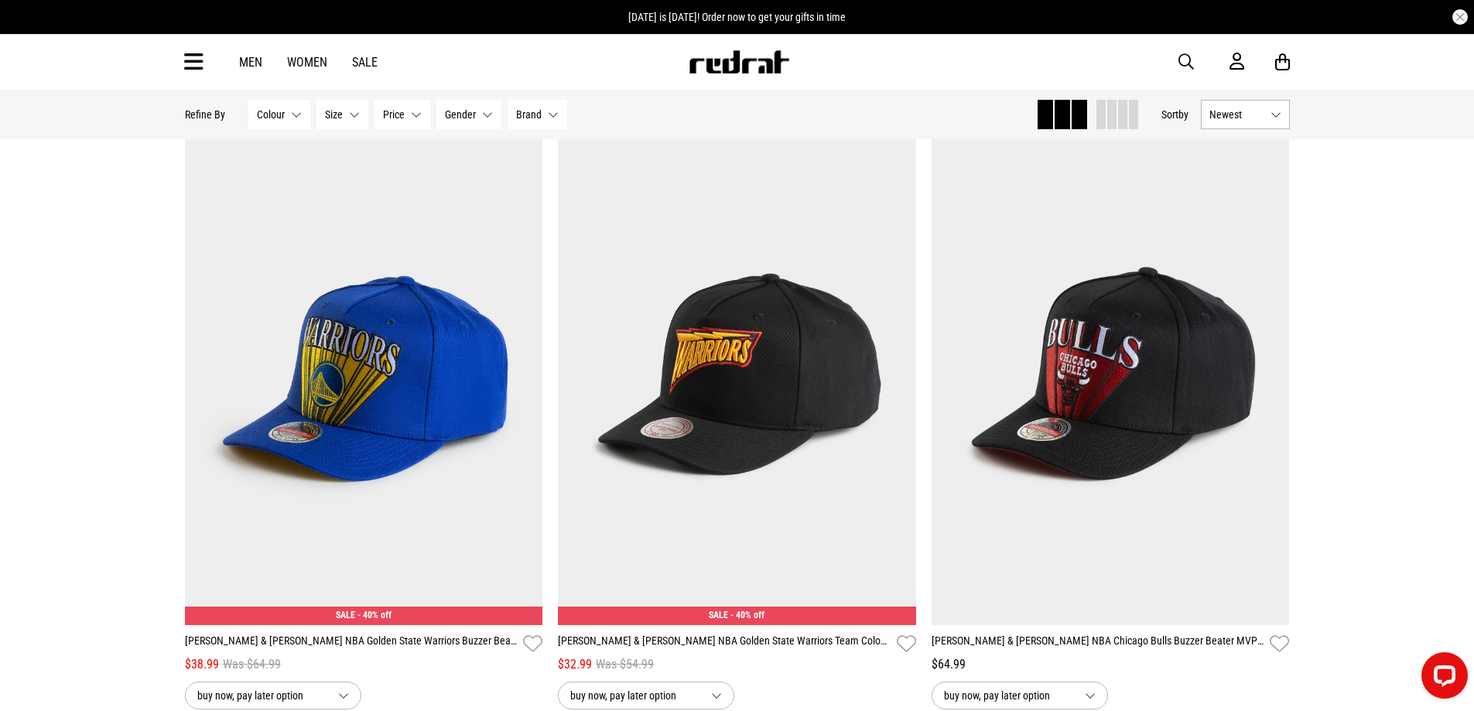
scroll to position [29667, 0]
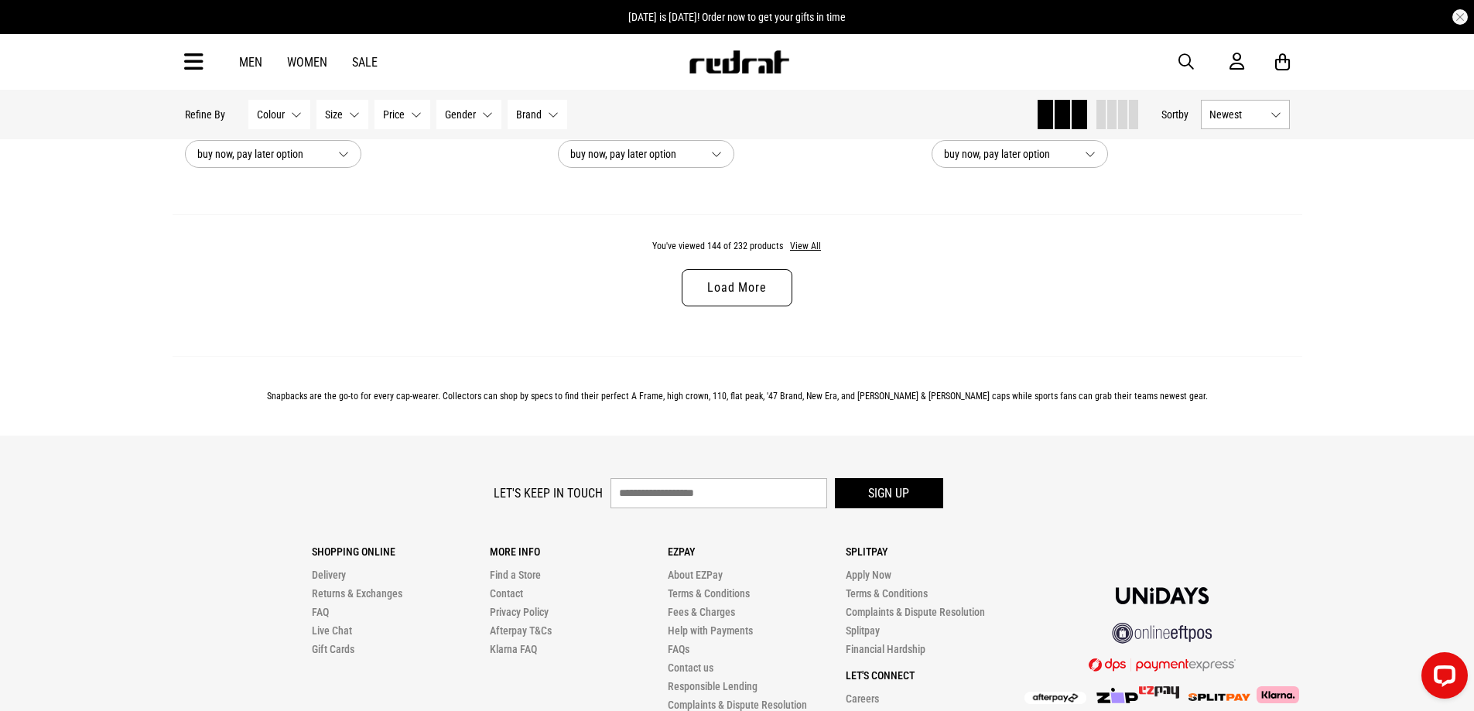
click at [765, 306] on link "Load More" at bounding box center [737, 287] width 110 height 37
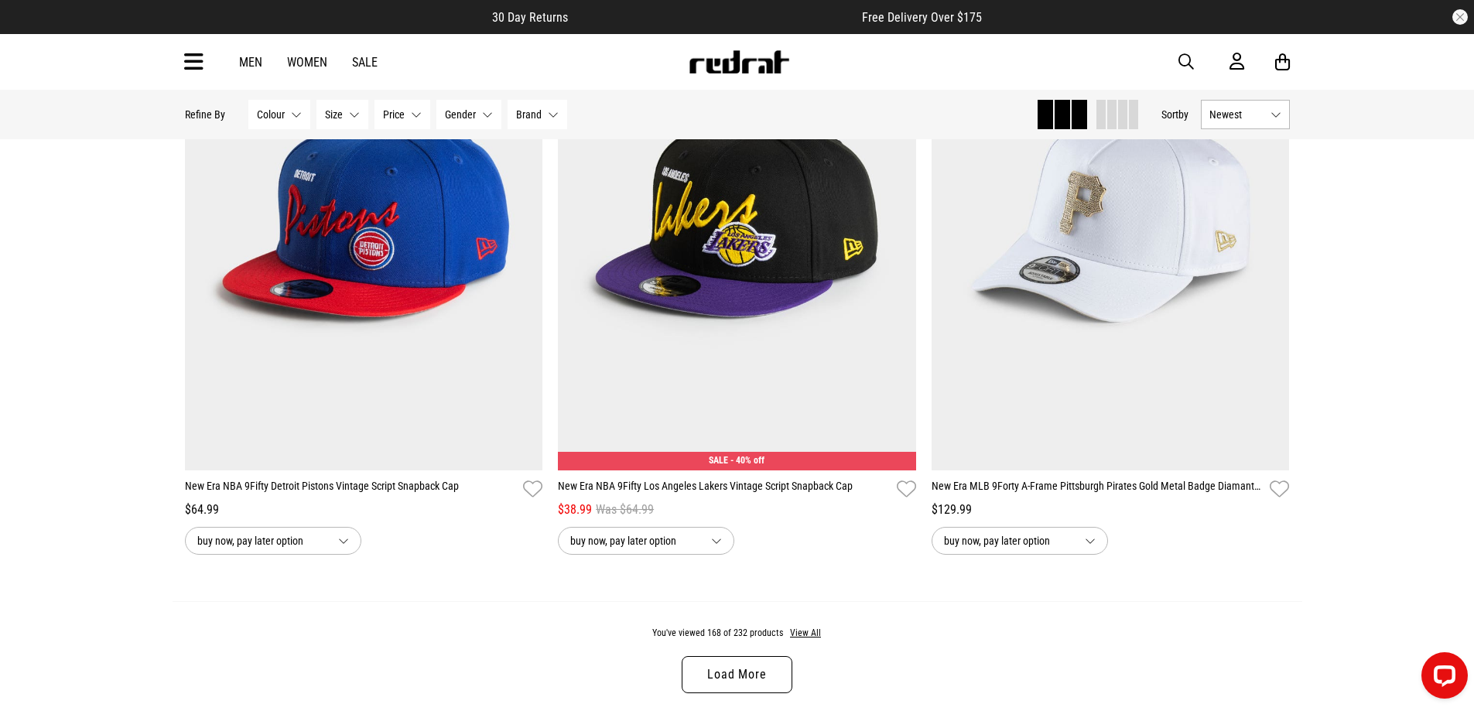
scroll to position [34386, 0]
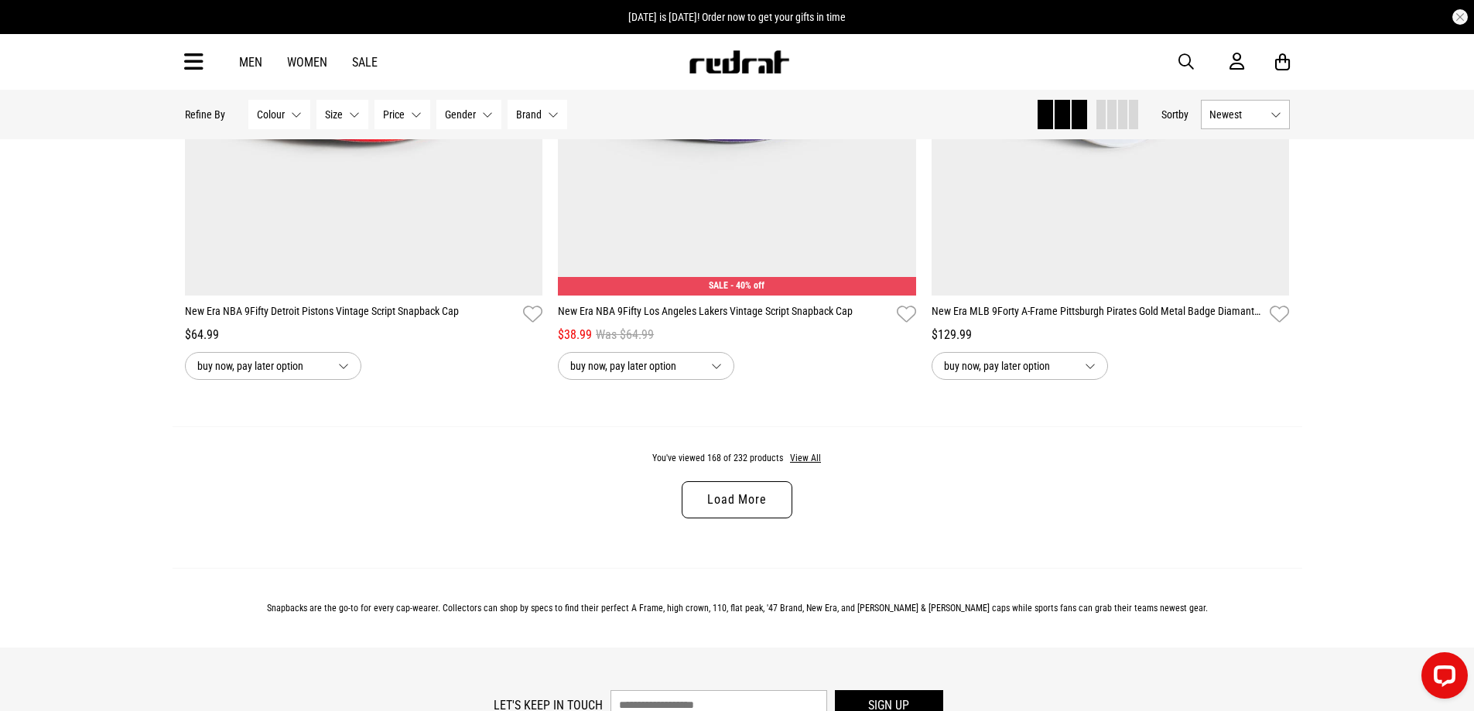
click at [747, 518] on link "Load More" at bounding box center [737, 499] width 110 height 37
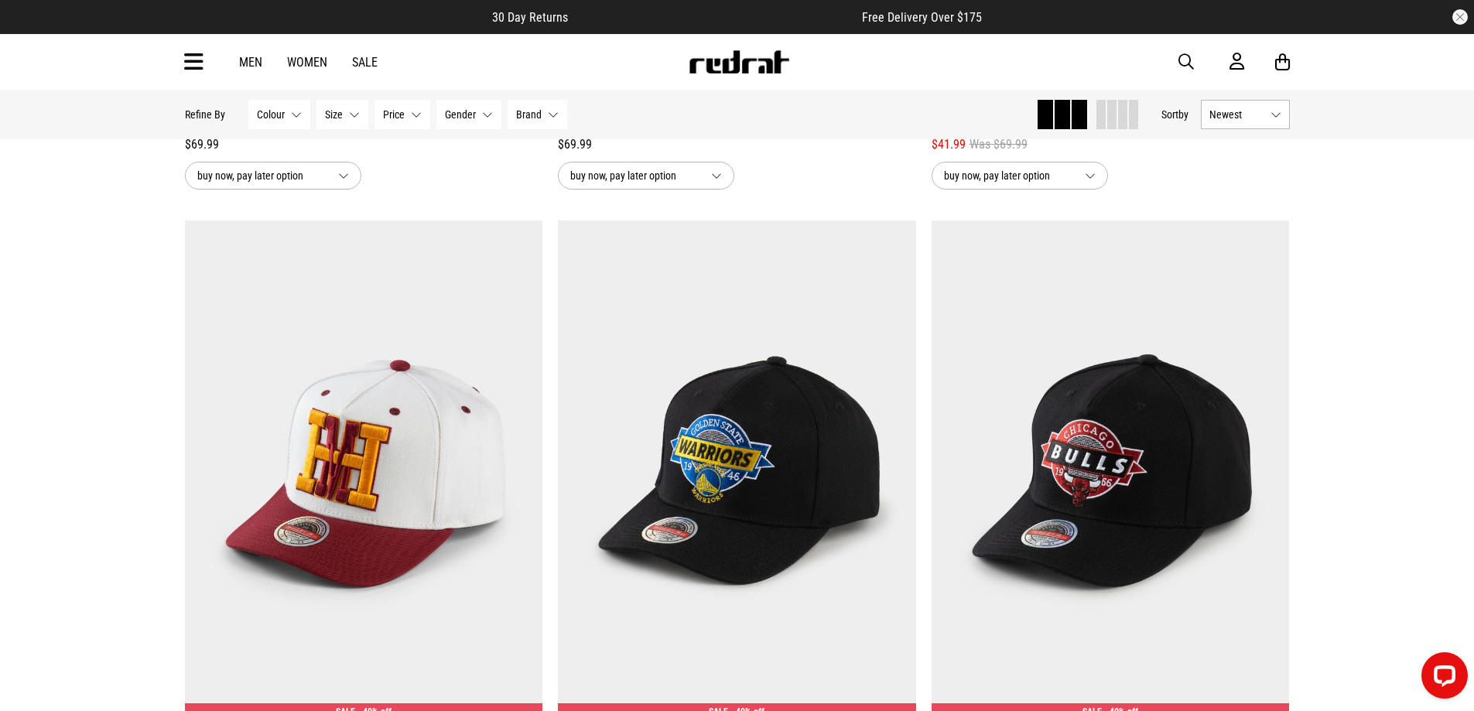
scroll to position [38554, 0]
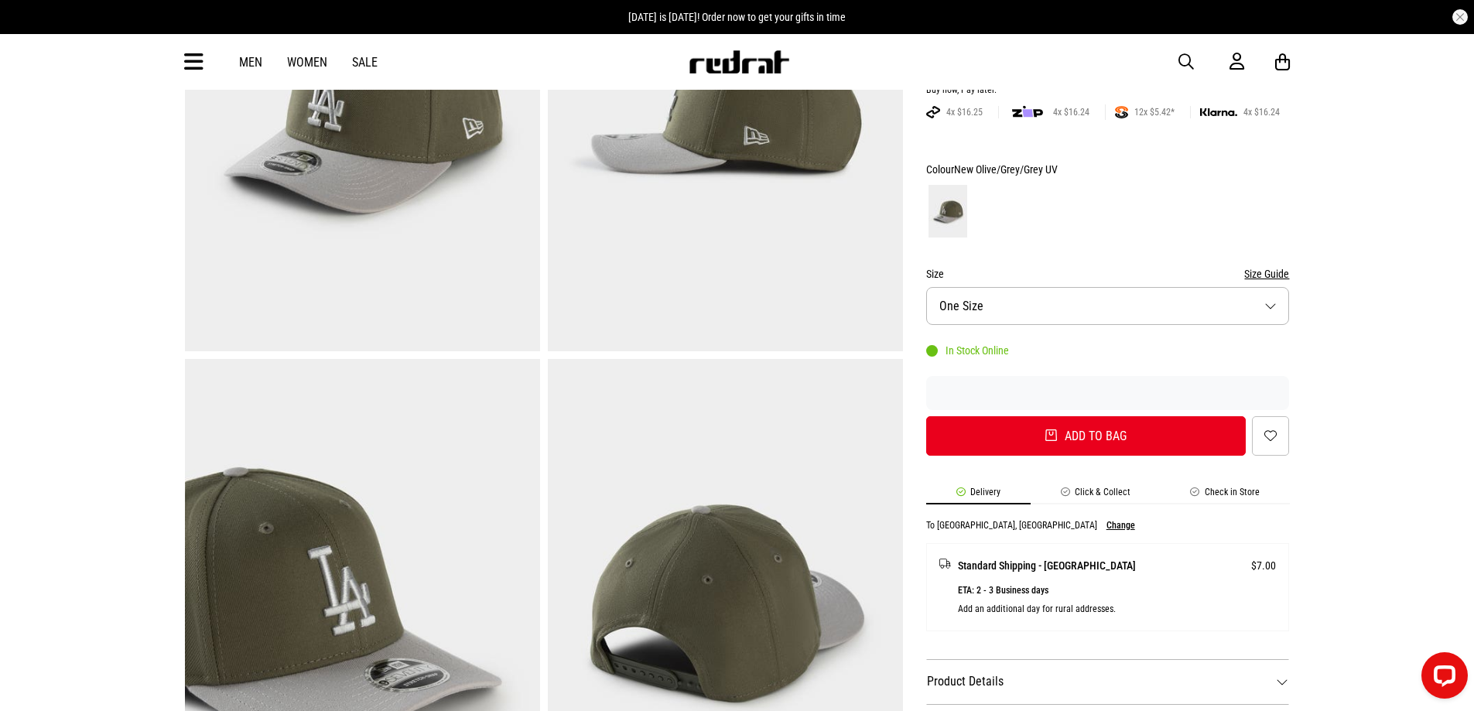
scroll to position [464, 0]
